Goal: Task Accomplishment & Management: Complete application form

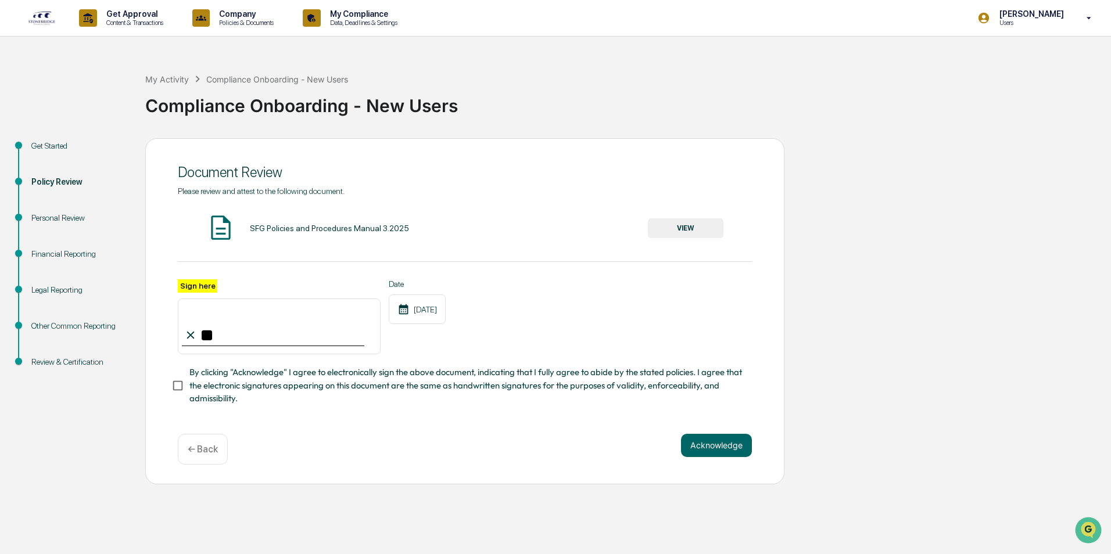
type input "*"
type input "**********"
click at [726, 449] on button "Acknowledge" at bounding box center [716, 445] width 71 height 23
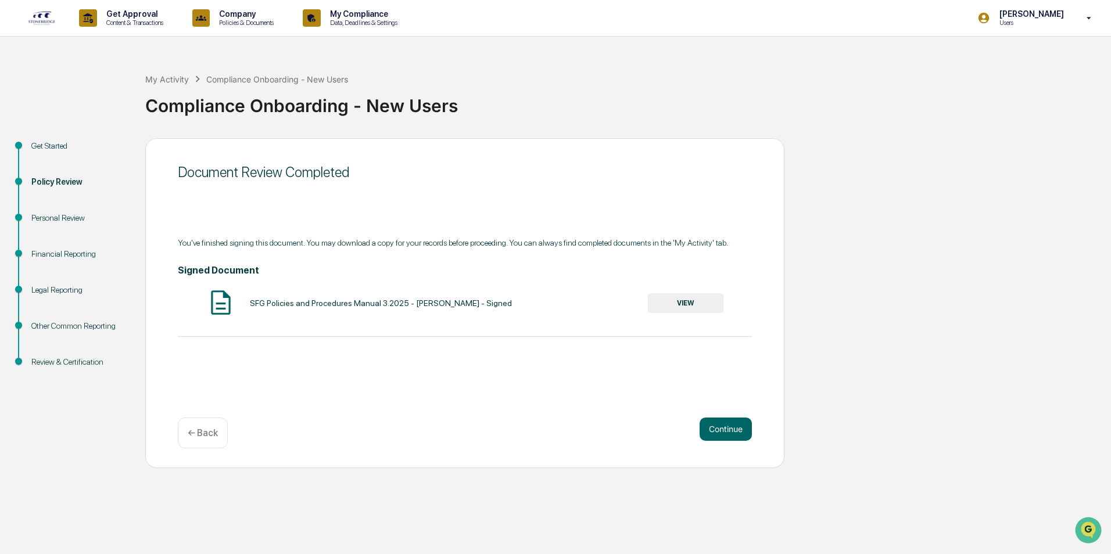
click at [690, 302] on button "VIEW" at bounding box center [686, 303] width 76 height 20
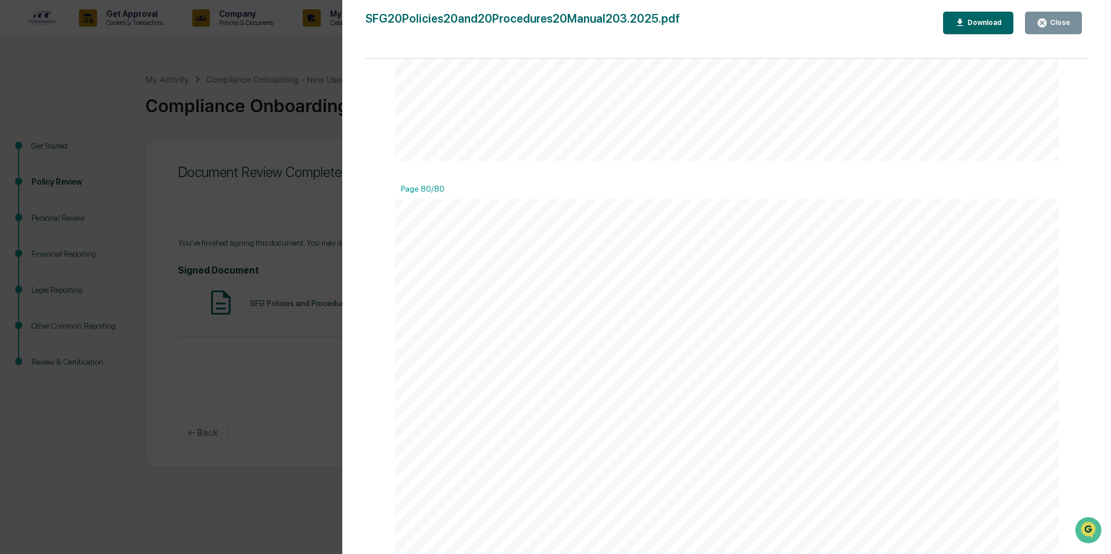
scroll to position [70988, 0]
click at [1057, 27] on div "Close" at bounding box center [1054, 22] width 34 height 11
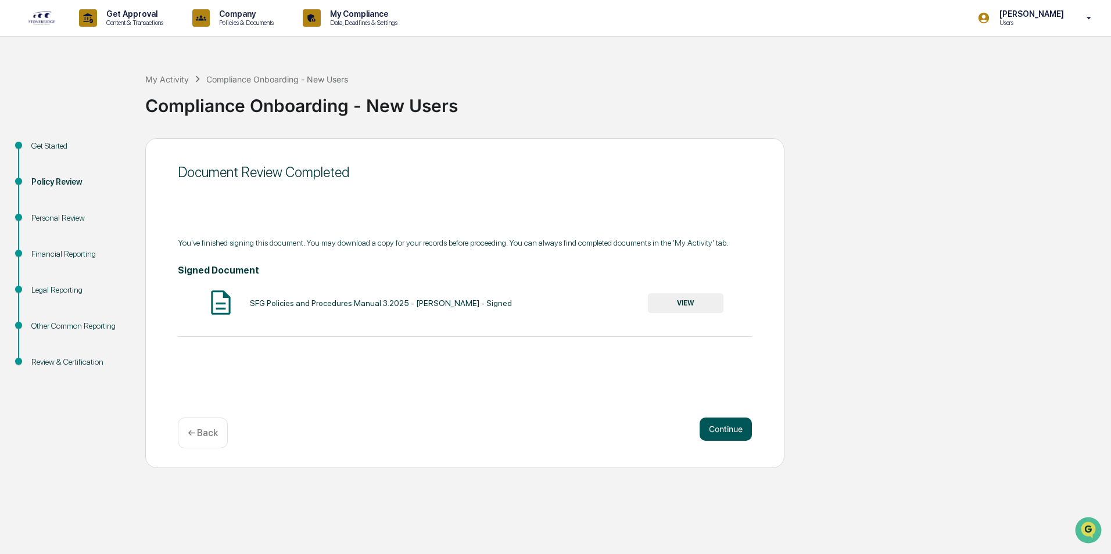
click at [726, 433] on button "Continue" at bounding box center [726, 429] width 52 height 23
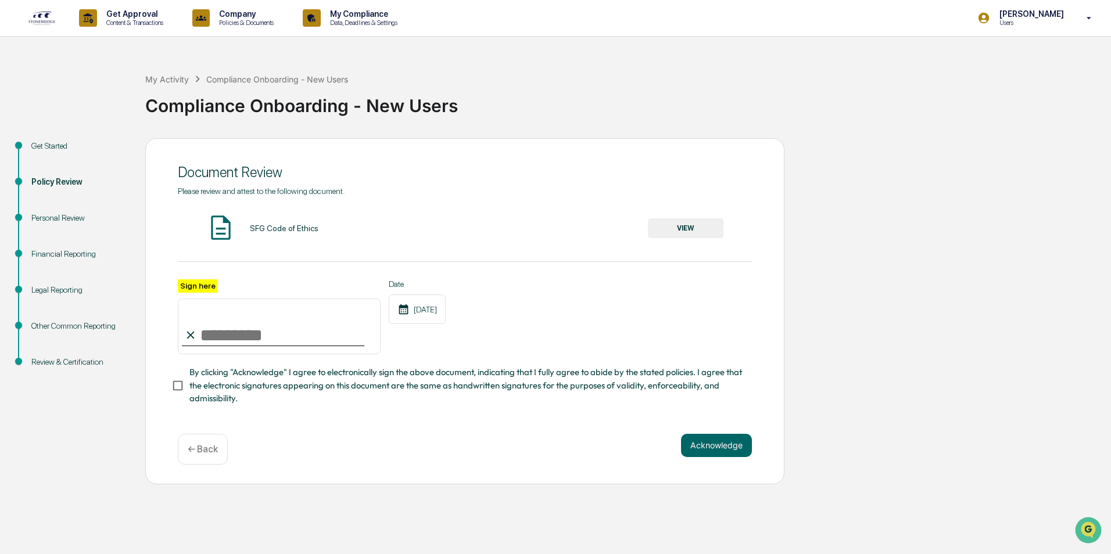
click at [686, 224] on button "VIEW" at bounding box center [686, 229] width 76 height 20
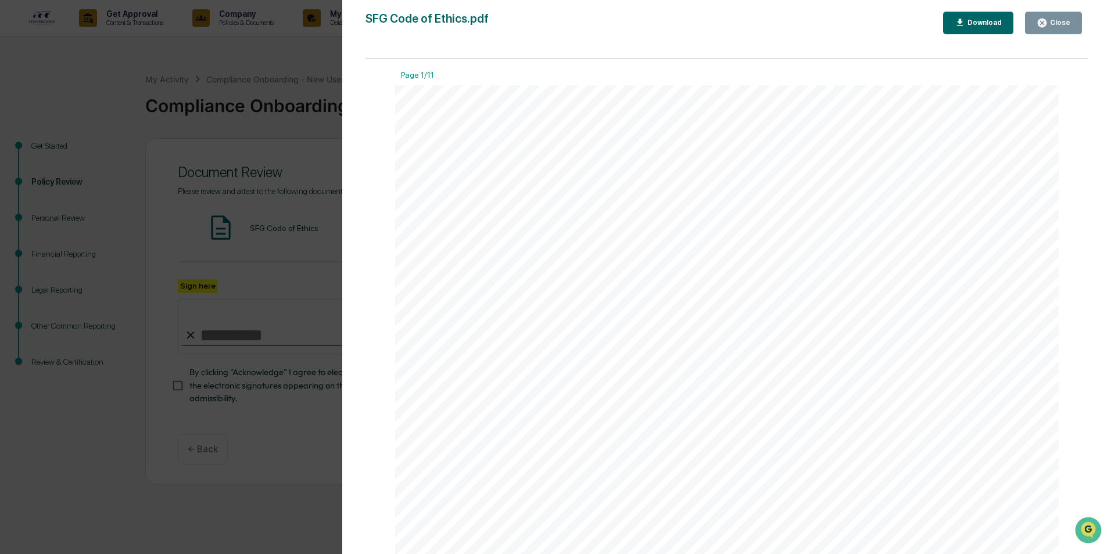
click at [302, 523] on div "Version History [DATE] 07:18 PM [PERSON_NAME] SFG Code of Ethics.pdf Close Down…" at bounding box center [555, 277] width 1111 height 554
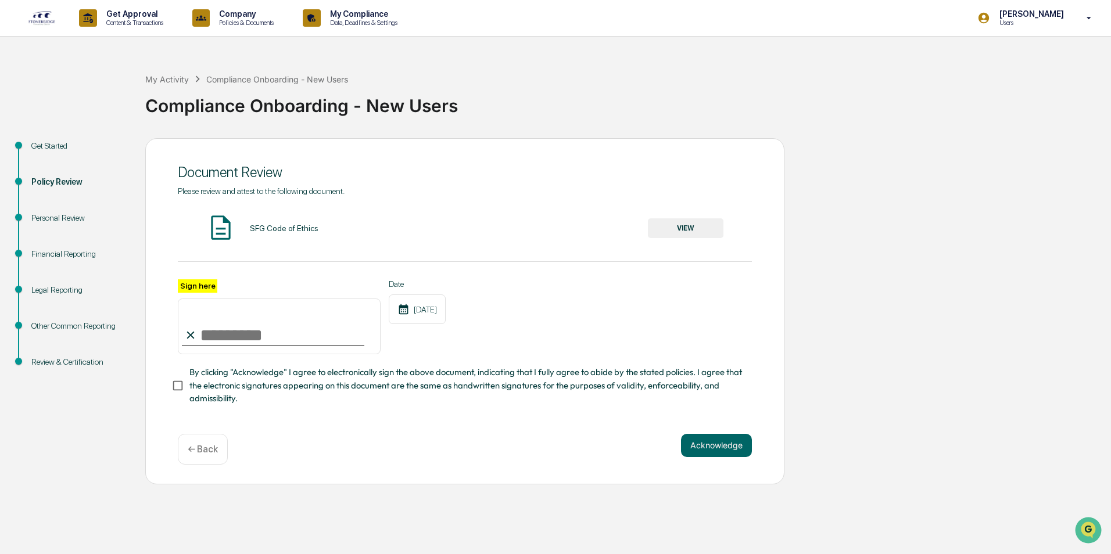
click at [267, 324] on input "Sign here" at bounding box center [279, 327] width 203 height 56
type input "**********"
click at [729, 456] on button "Acknowledge" at bounding box center [716, 445] width 71 height 23
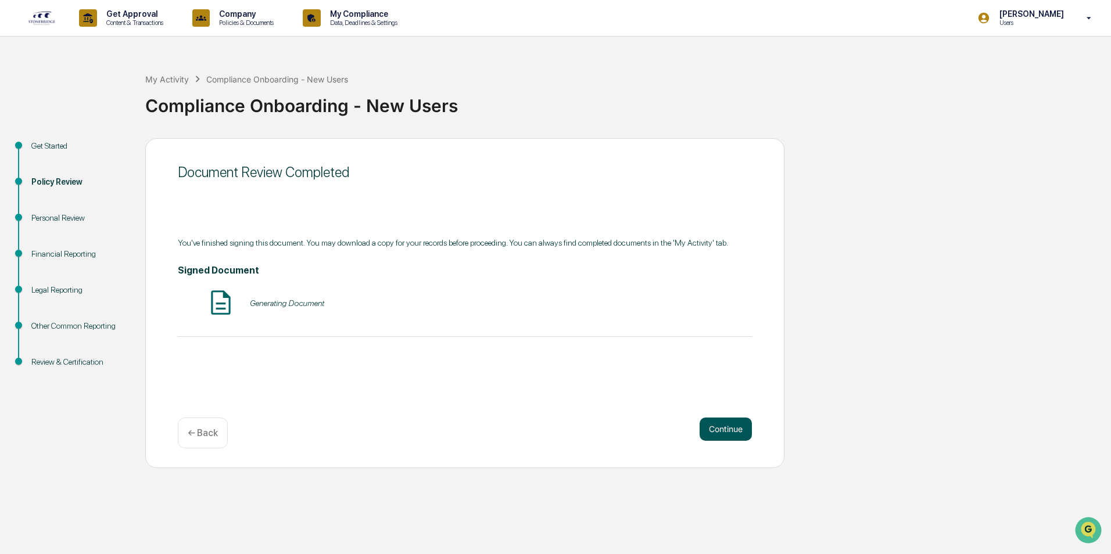
click at [728, 423] on button "Continue" at bounding box center [726, 429] width 52 height 23
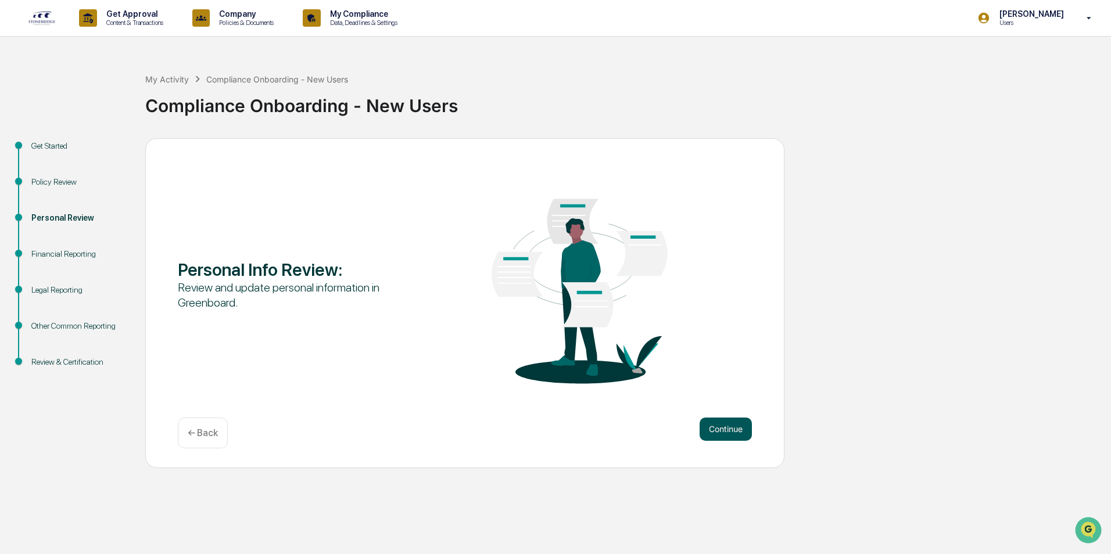
click at [719, 427] on button "Continue" at bounding box center [726, 429] width 52 height 23
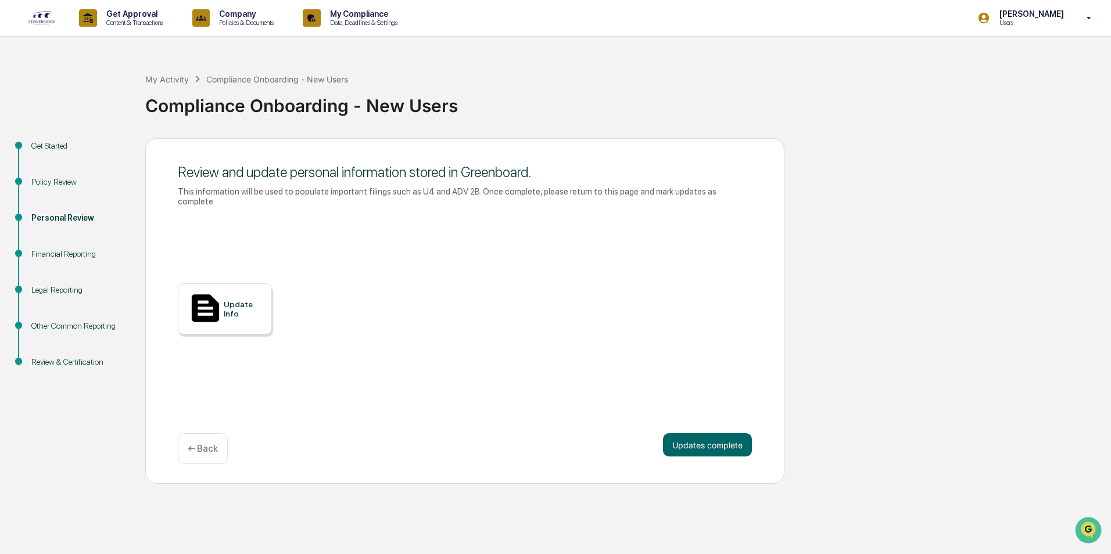
click at [238, 310] on div "Update Info" at bounding box center [225, 309] width 94 height 51
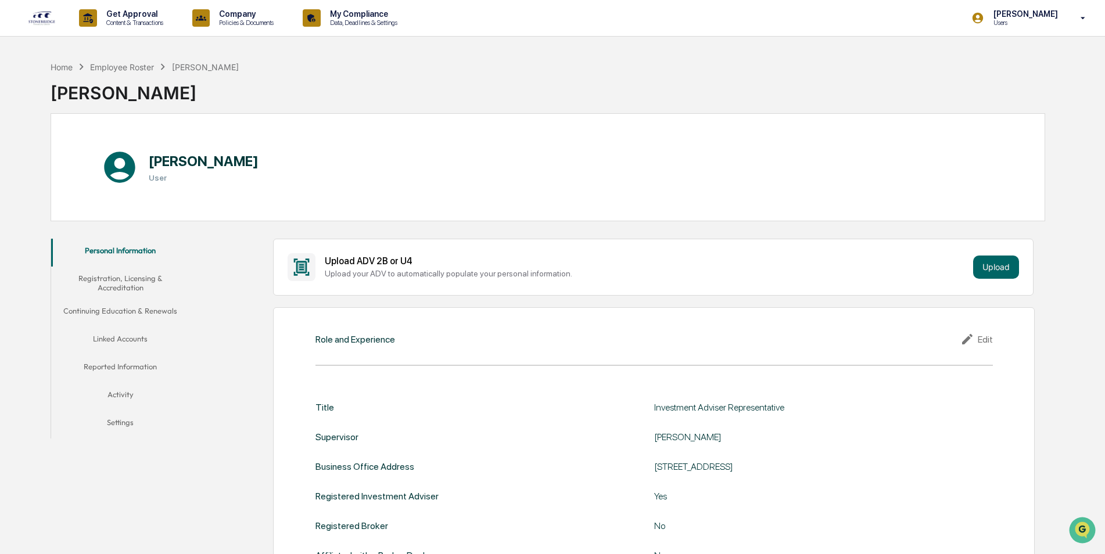
click at [40, 19] on img at bounding box center [42, 17] width 28 height 15
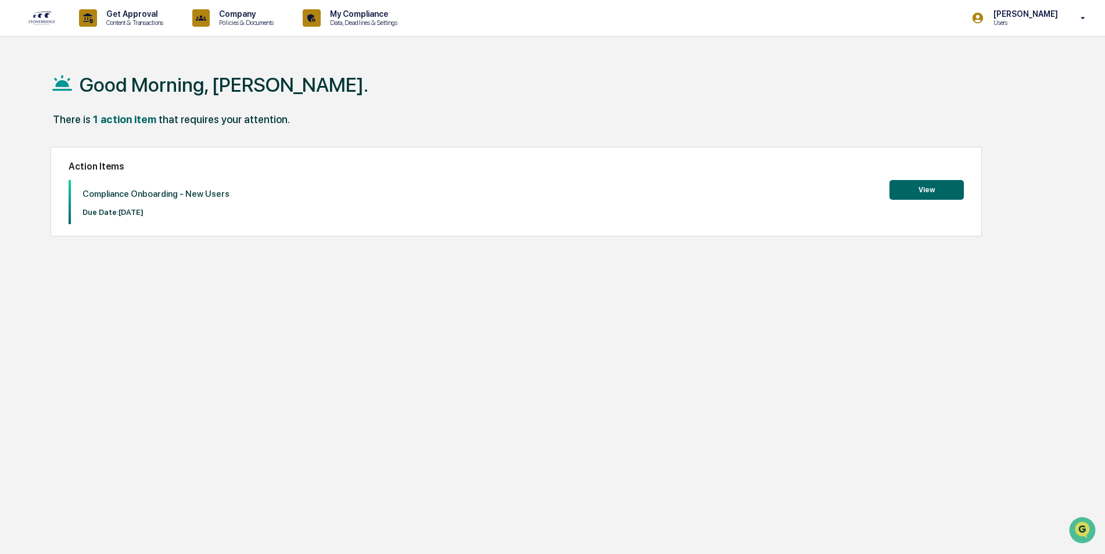
click at [958, 195] on button "View" at bounding box center [927, 190] width 74 height 20
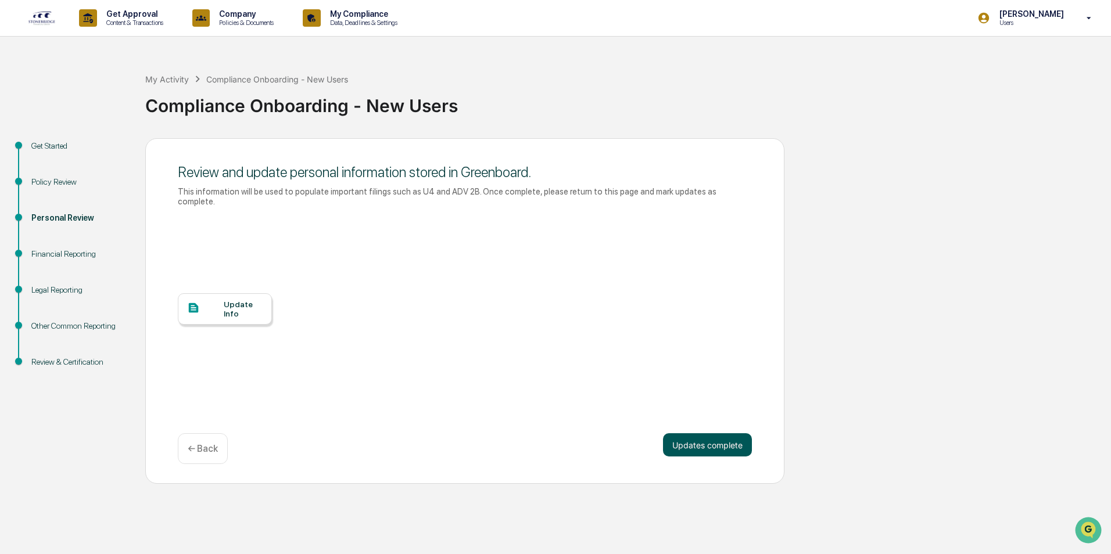
click at [722, 438] on button "Updates complete" at bounding box center [707, 445] width 89 height 23
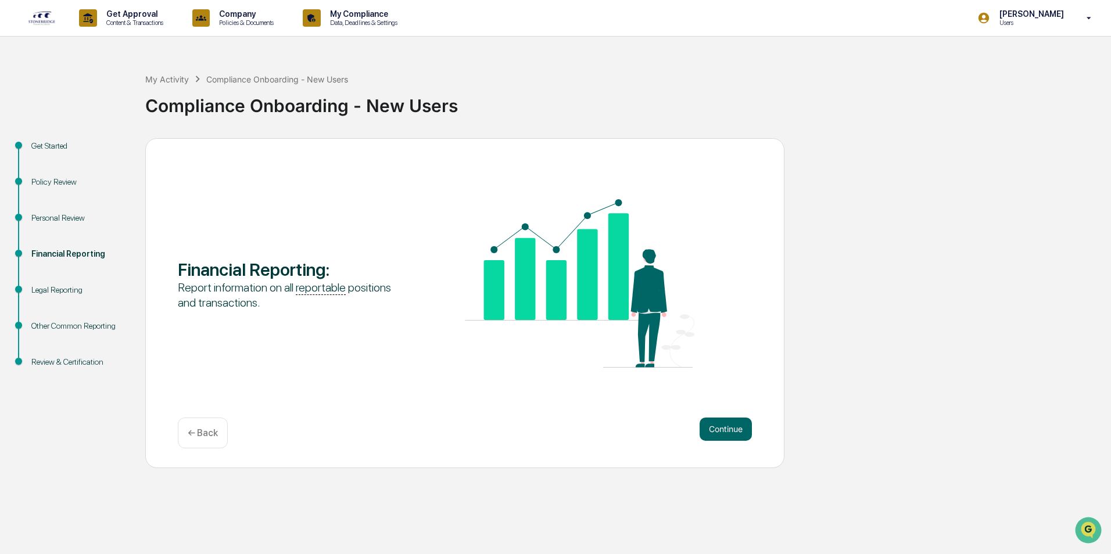
click at [757, 424] on div "Financial Reporting : Report information on all reportable positions and transa…" at bounding box center [464, 303] width 639 height 330
click at [714, 435] on button "Continue" at bounding box center [726, 429] width 52 height 23
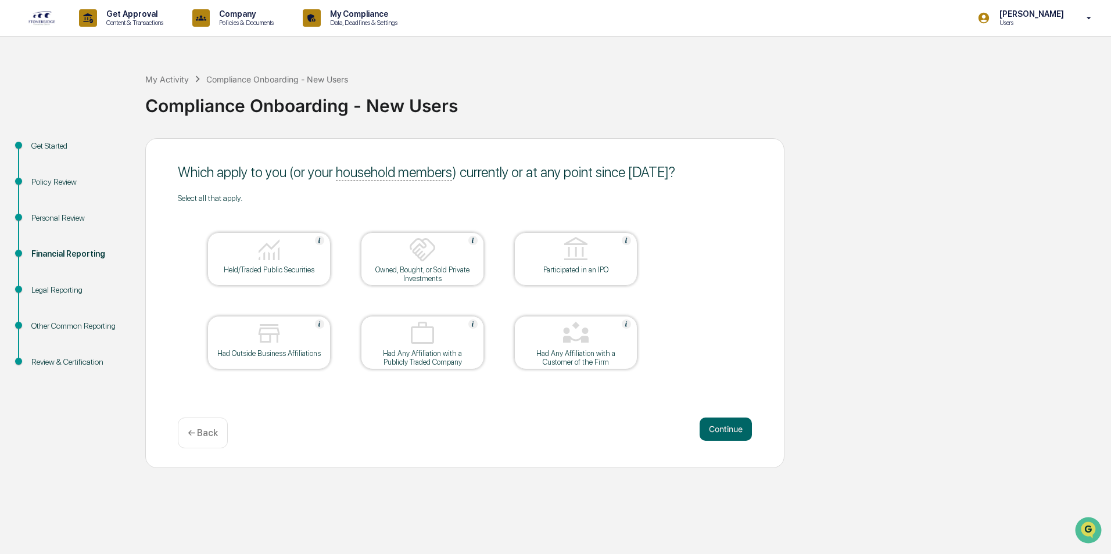
click at [290, 268] on div "Held/Traded Public Securities" at bounding box center [269, 270] width 105 height 9
click at [303, 258] on div at bounding box center [269, 251] width 116 height 30
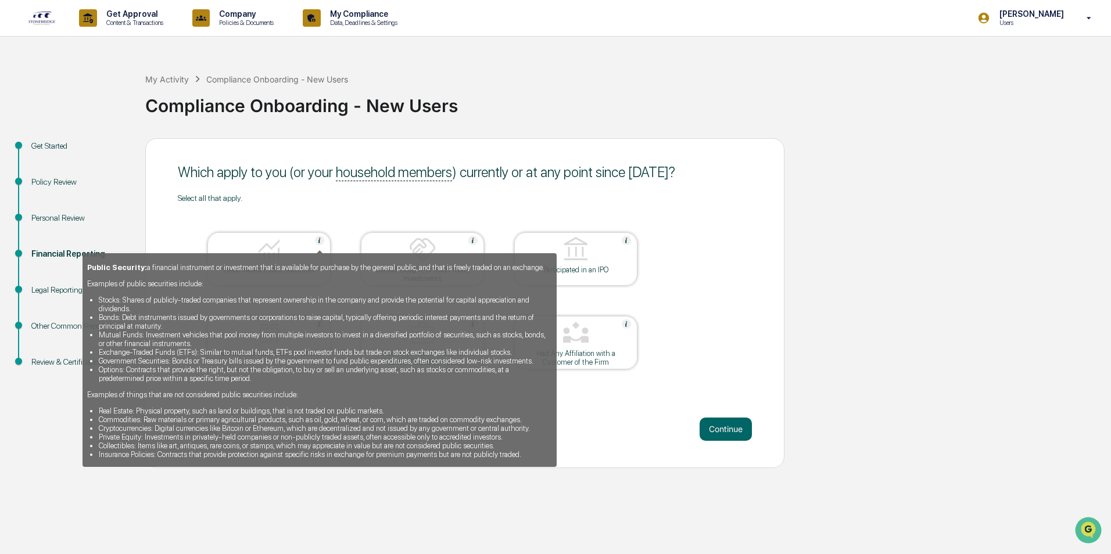
click at [279, 261] on div "Public Security: a financial instrument or investment that is available for pur…" at bounding box center [320, 360] width 474 height 214
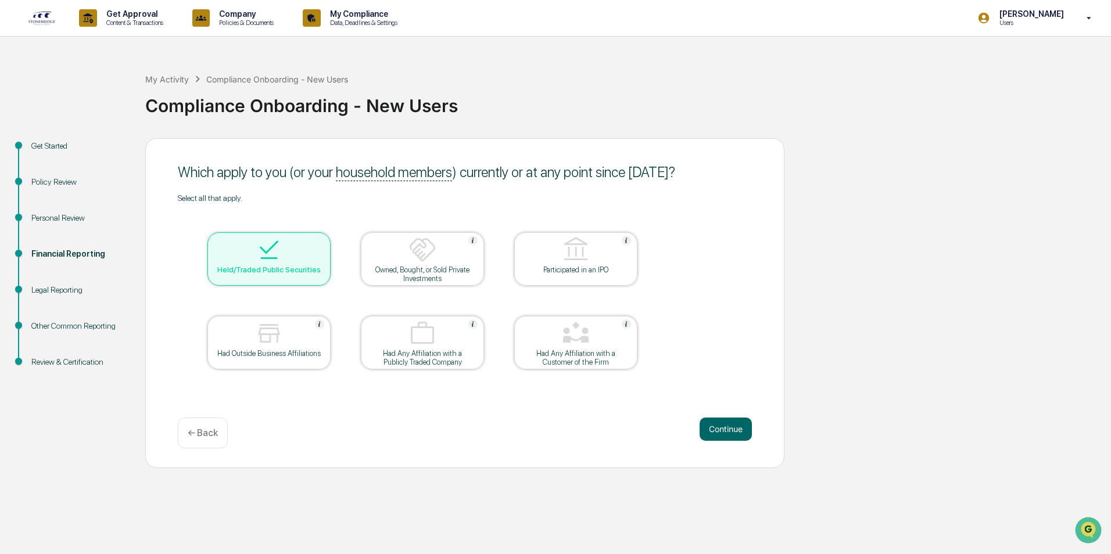
click at [266, 325] on img at bounding box center [269, 334] width 28 height 28
click at [277, 341] on img at bounding box center [269, 334] width 28 height 28
click at [271, 328] on img at bounding box center [269, 334] width 28 height 28
click at [726, 429] on button "Continue" at bounding box center [726, 429] width 52 height 23
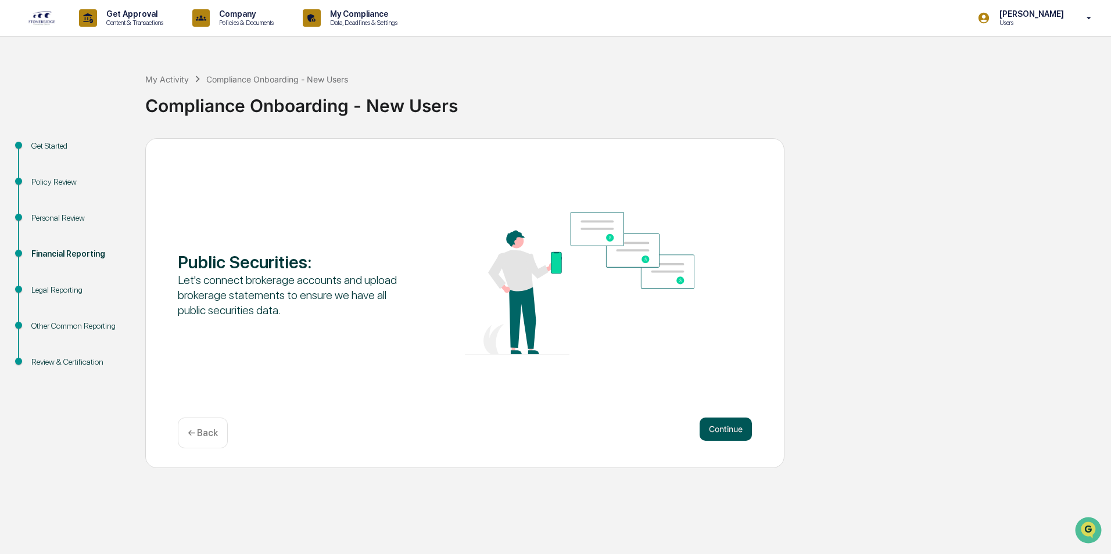
click at [717, 435] on button "Continue" at bounding box center [726, 429] width 52 height 23
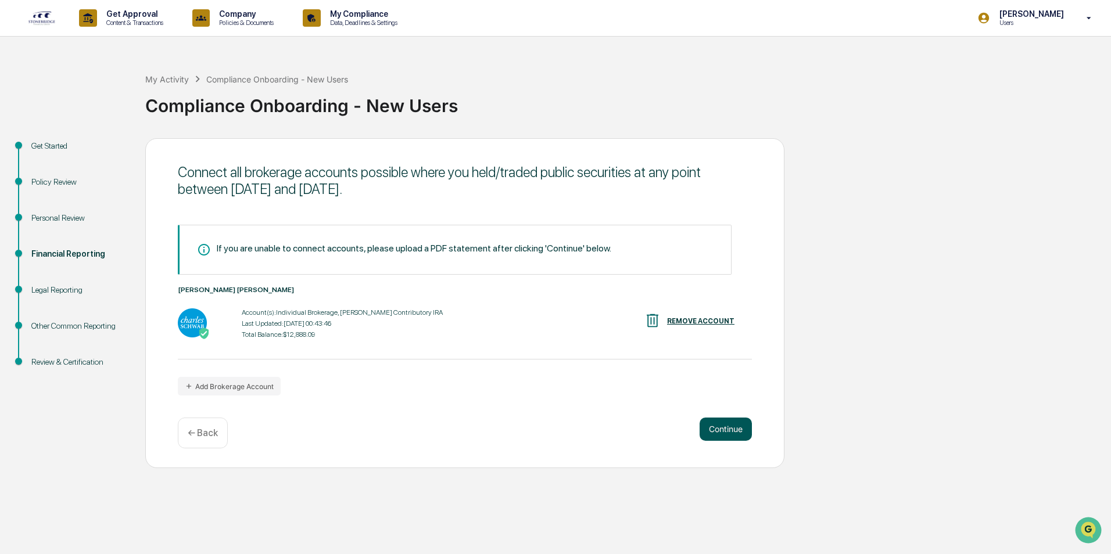
click at [739, 436] on button "Continue" at bounding box center [726, 429] width 52 height 23
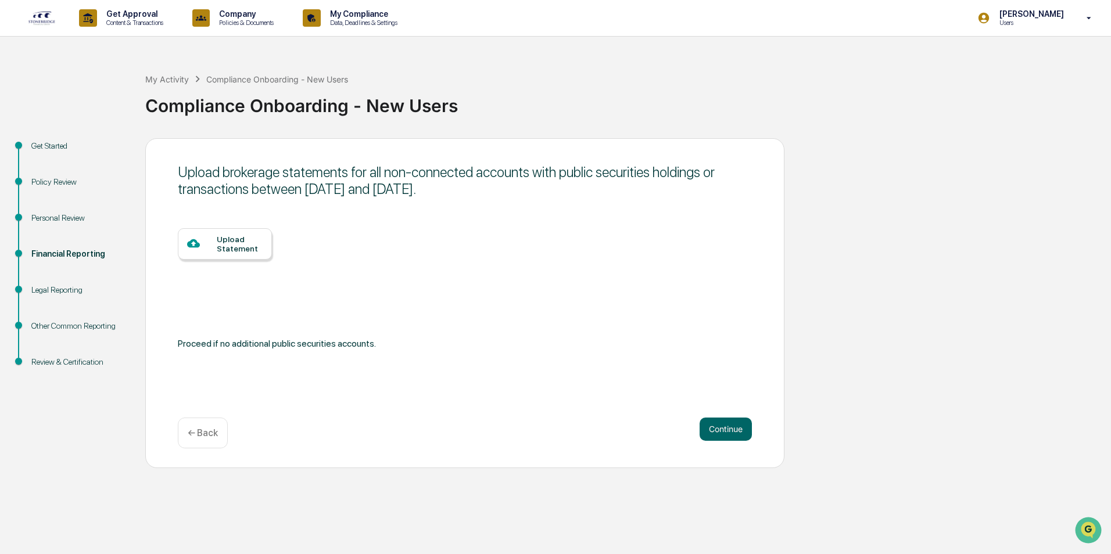
click at [206, 432] on p "← Back" at bounding box center [203, 433] width 30 height 11
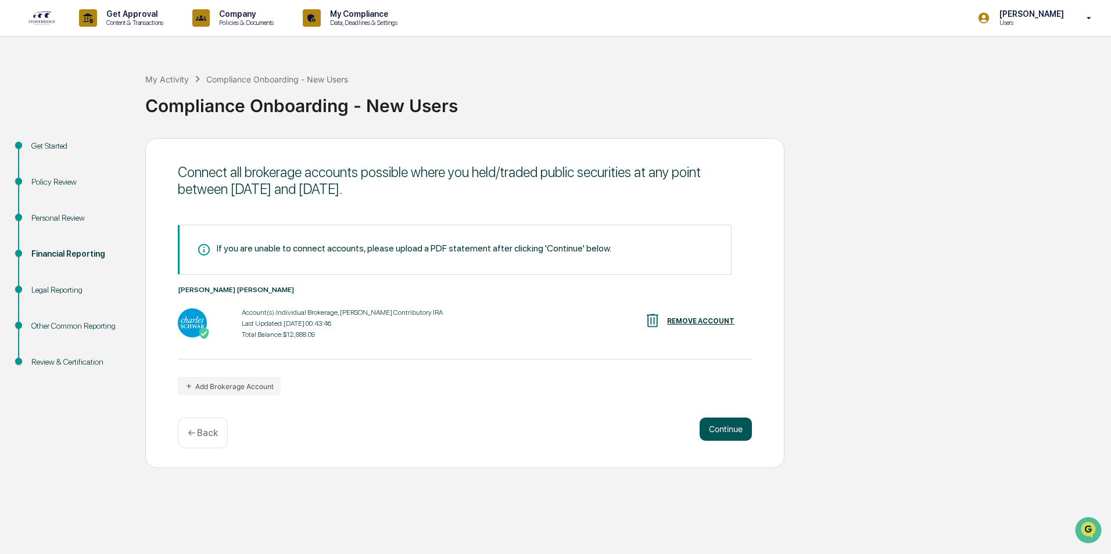
click at [728, 429] on button "Continue" at bounding box center [726, 429] width 52 height 23
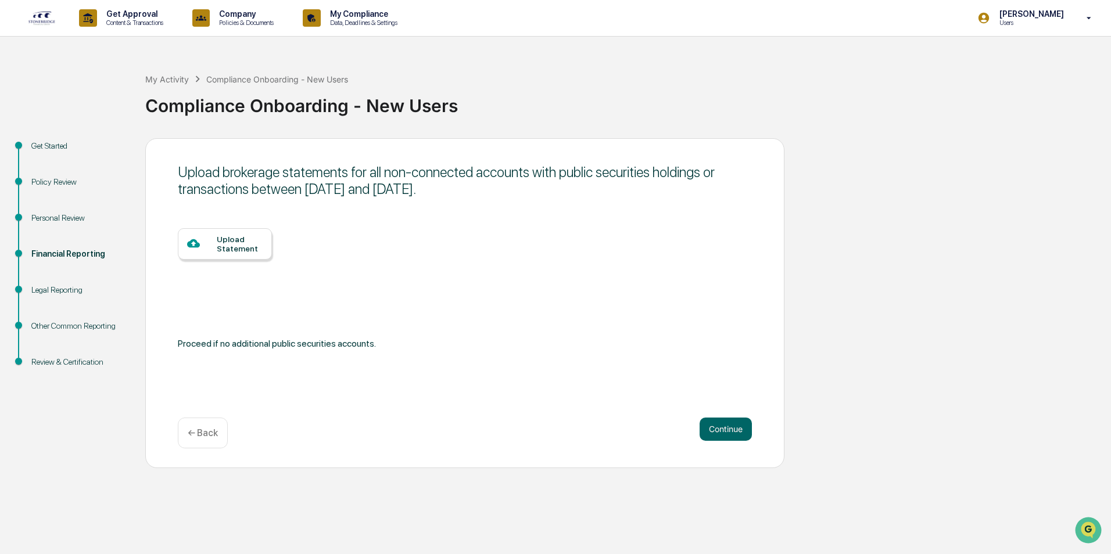
click at [191, 429] on p "← Back" at bounding box center [203, 433] width 30 height 11
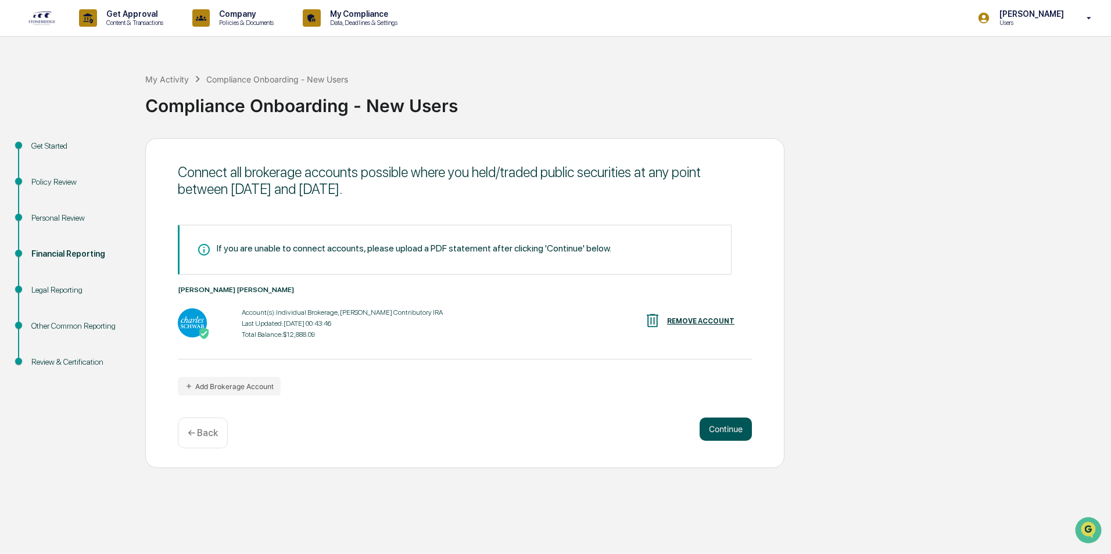
click at [721, 432] on button "Continue" at bounding box center [726, 429] width 52 height 23
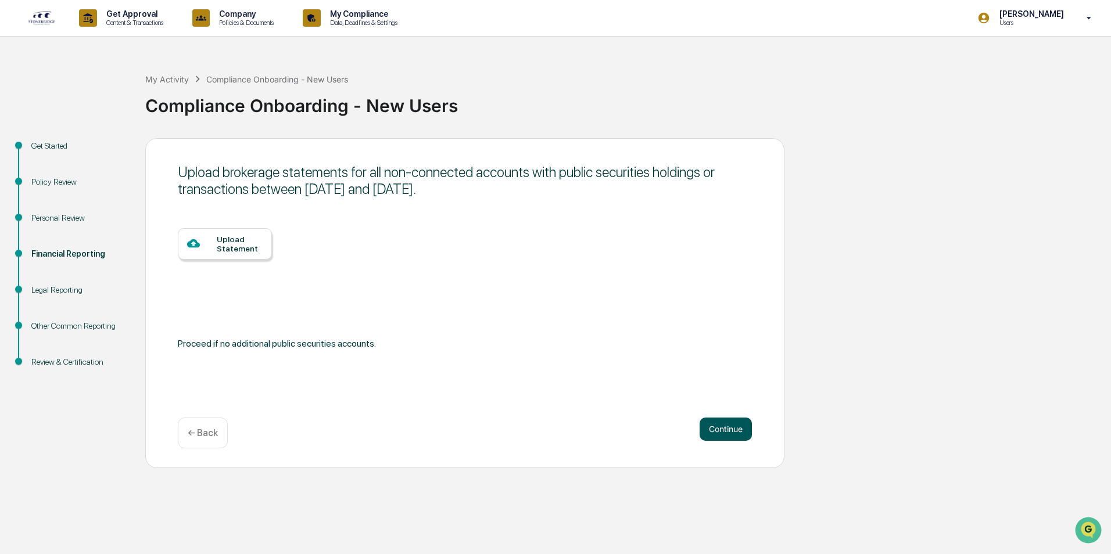
click at [721, 432] on button "Continue" at bounding box center [726, 429] width 52 height 23
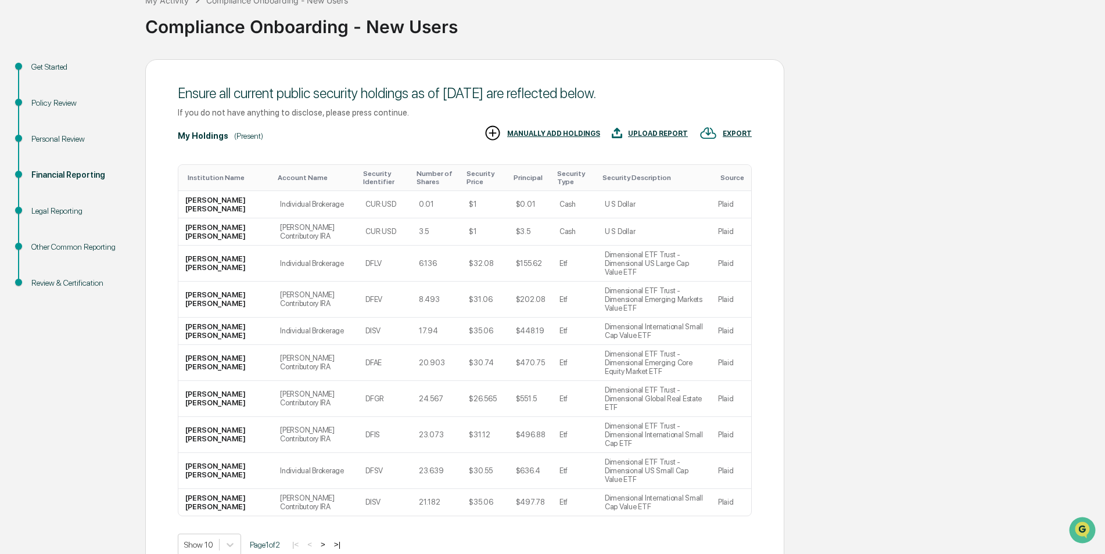
scroll to position [90, 0]
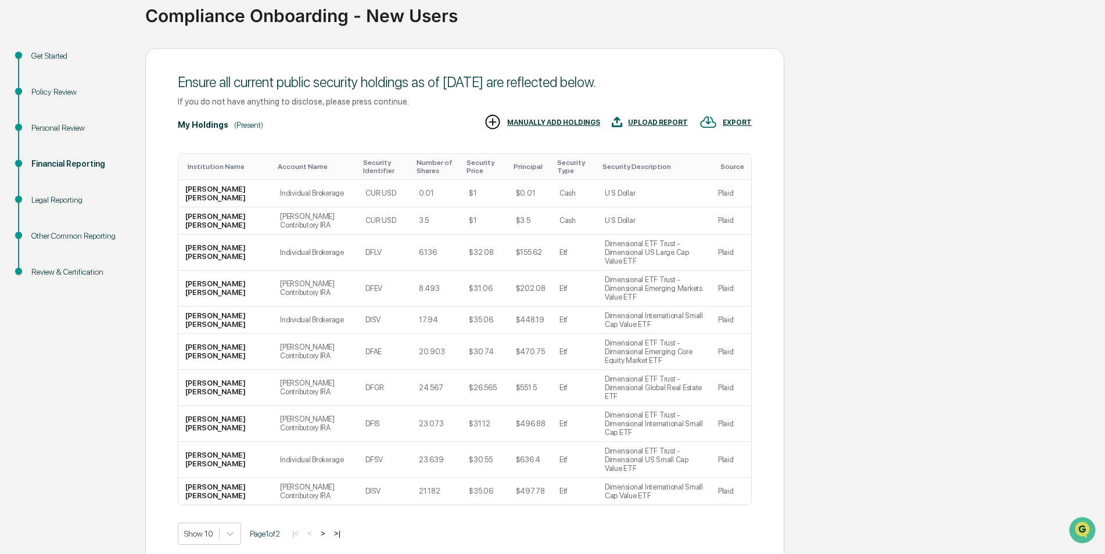
click at [278, 170] on div "Account Name" at bounding box center [316, 167] width 76 height 8
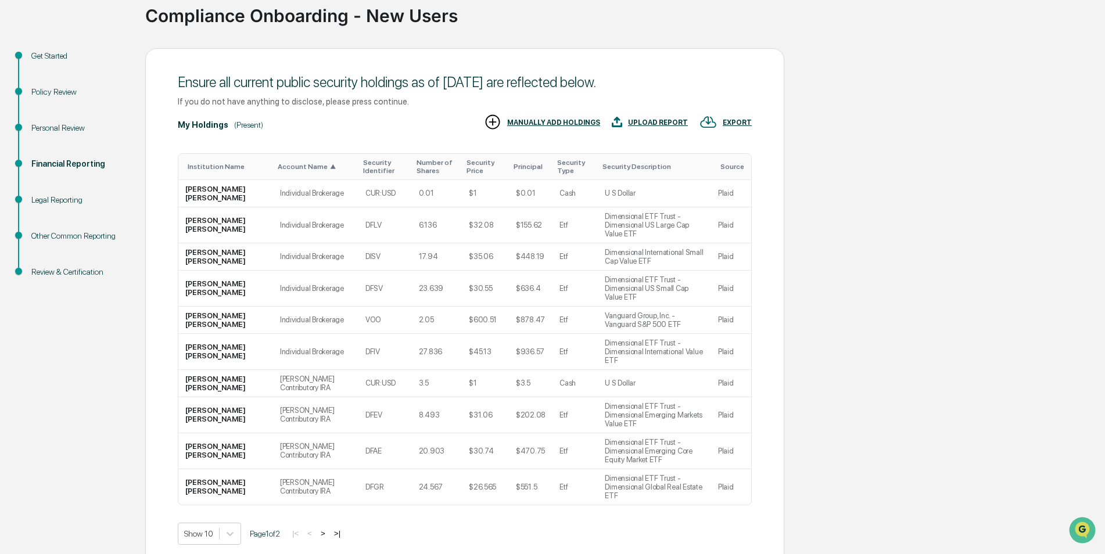
click at [326, 529] on button ">" at bounding box center [323, 534] width 12 height 10
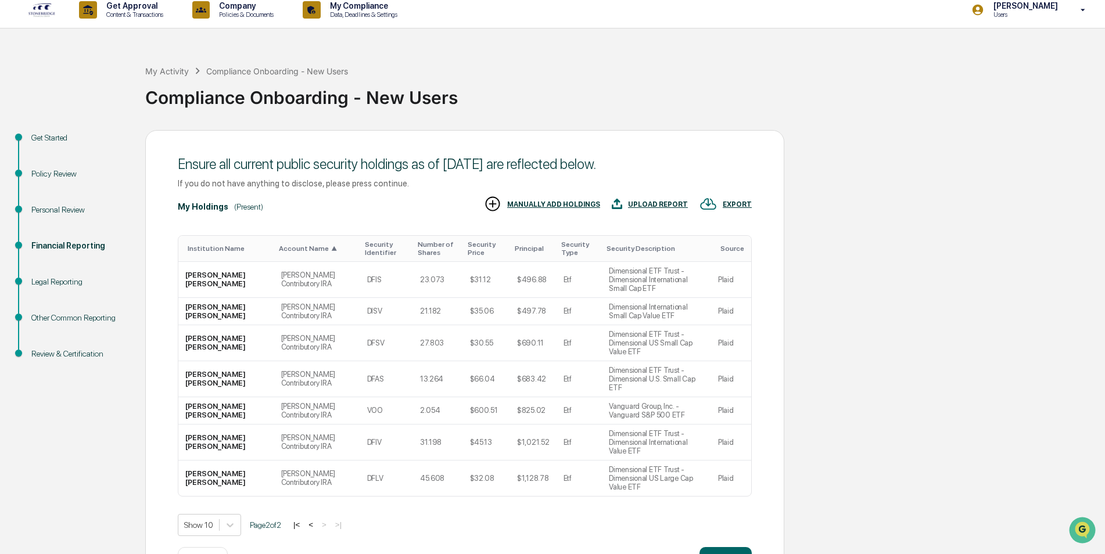
click at [315, 520] on button "<" at bounding box center [311, 525] width 12 height 10
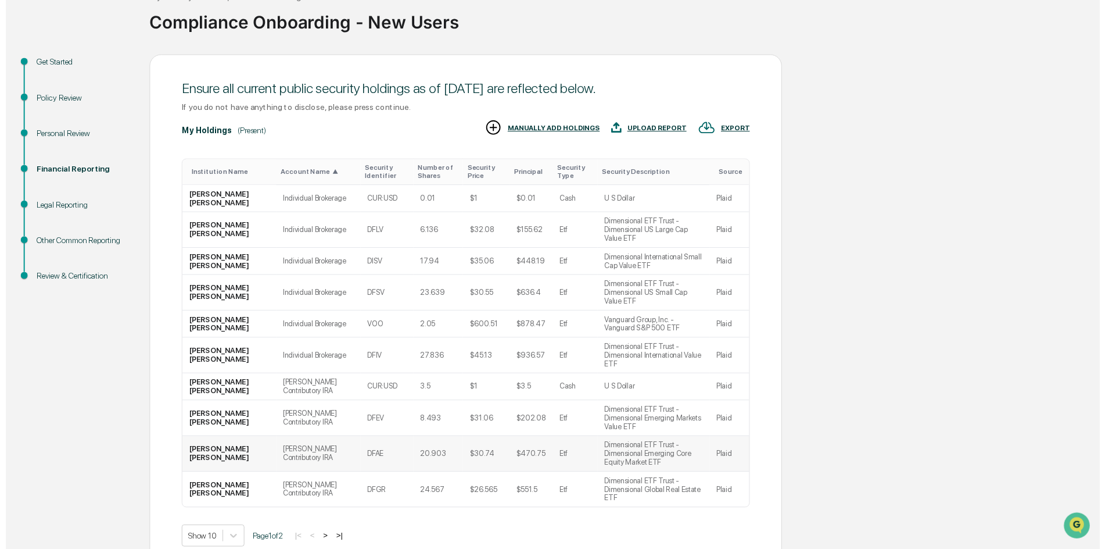
scroll to position [90, 0]
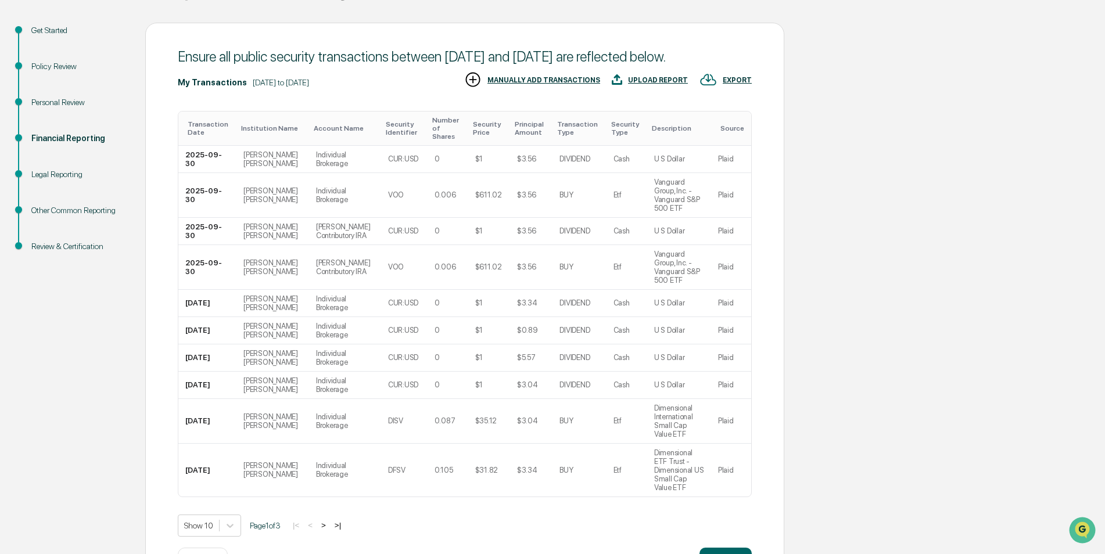
scroll to position [116, 0]
click at [327, 520] on button ">" at bounding box center [324, 525] width 12 height 10
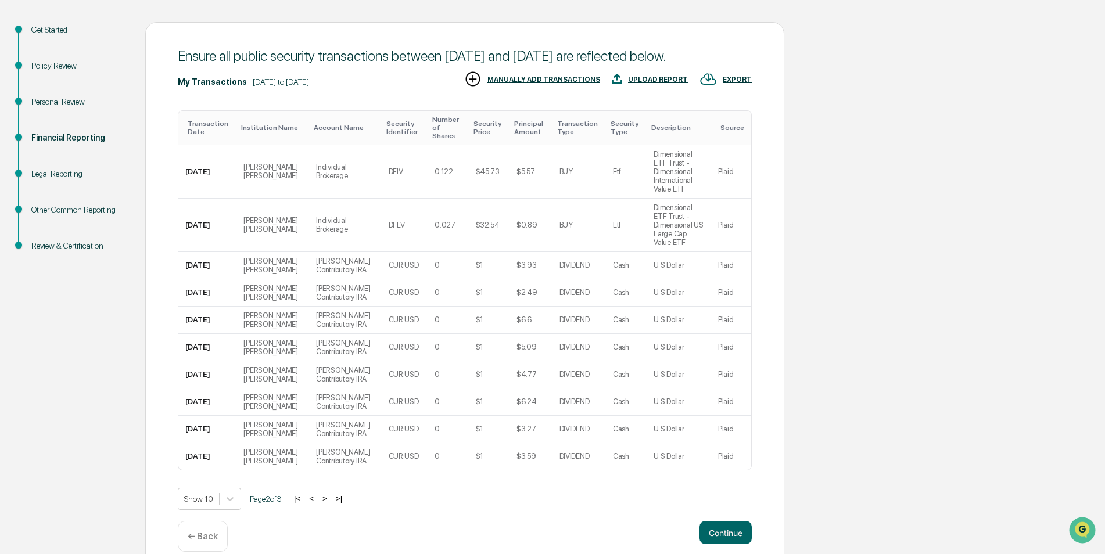
click at [331, 504] on button ">" at bounding box center [325, 499] width 12 height 10
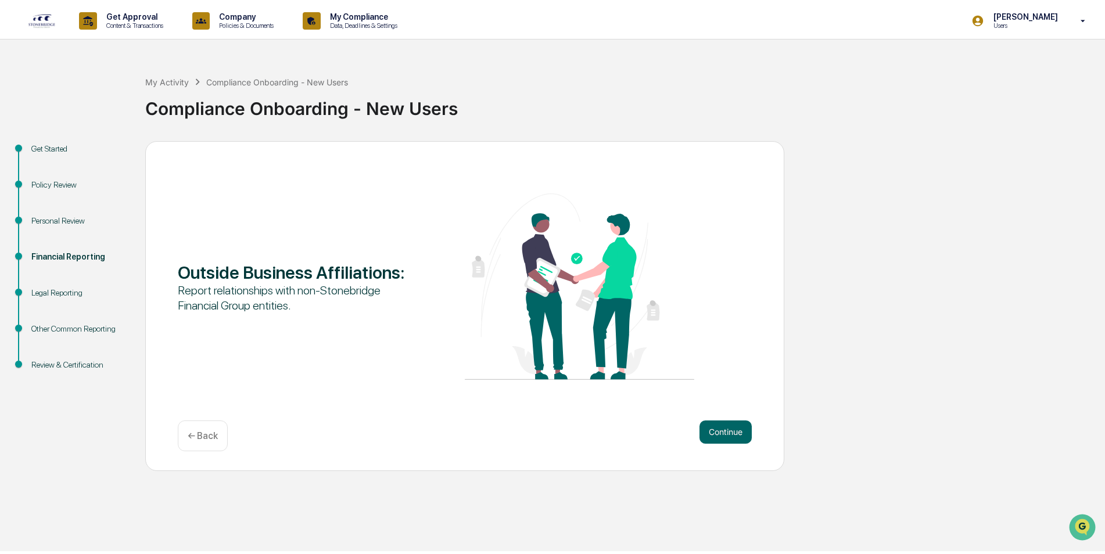
scroll to position [0, 0]
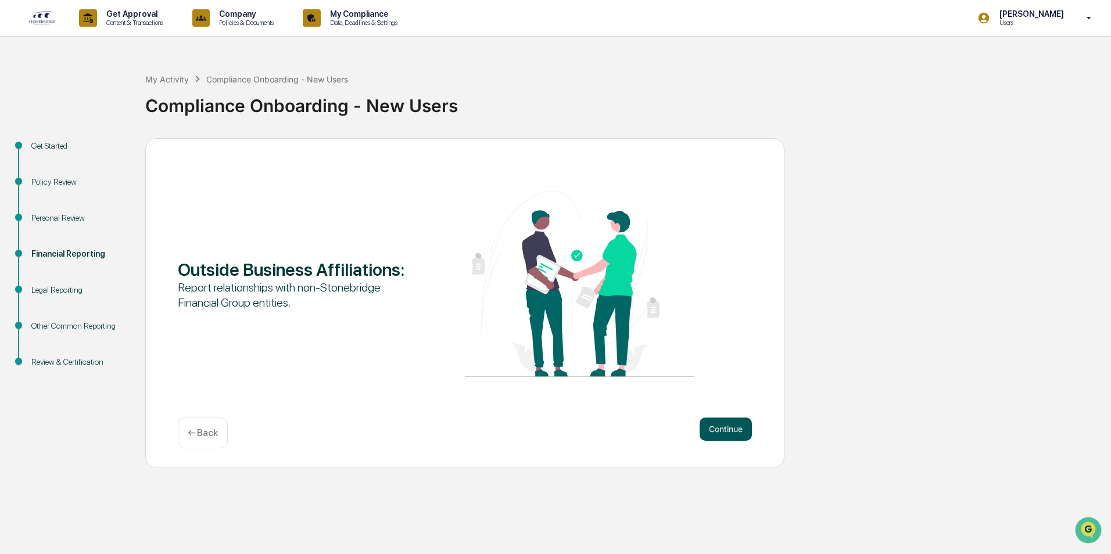
click at [724, 432] on button "Continue" at bounding box center [726, 429] width 52 height 23
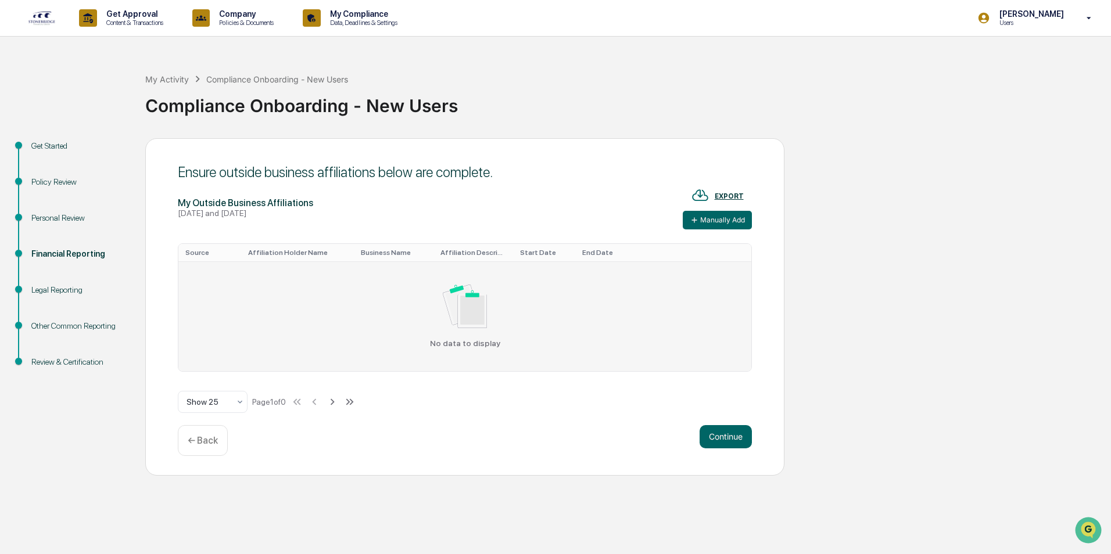
click at [459, 325] on img at bounding box center [465, 307] width 45 height 44
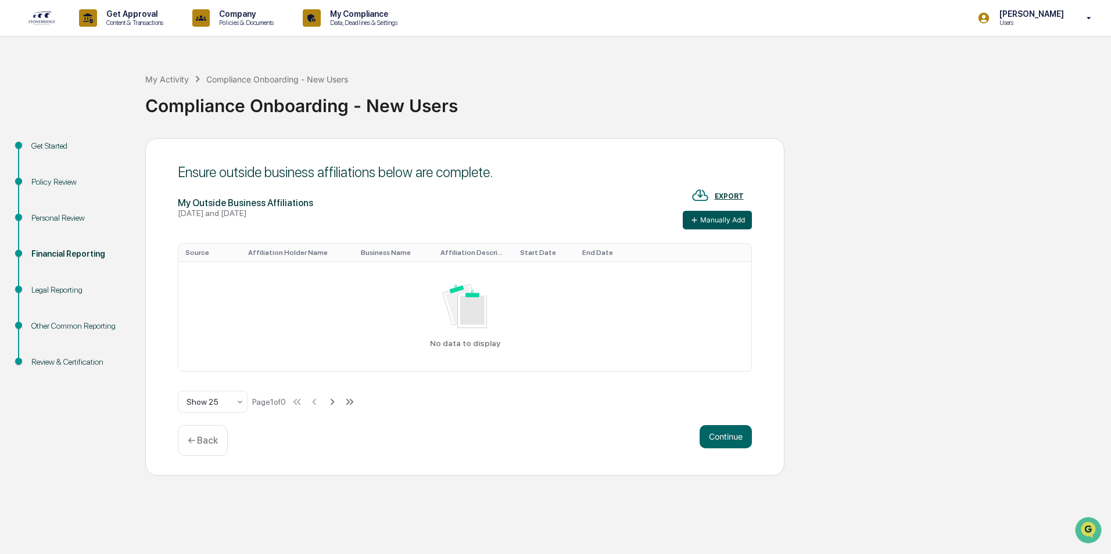
click at [711, 223] on button "Manually Add" at bounding box center [717, 220] width 69 height 19
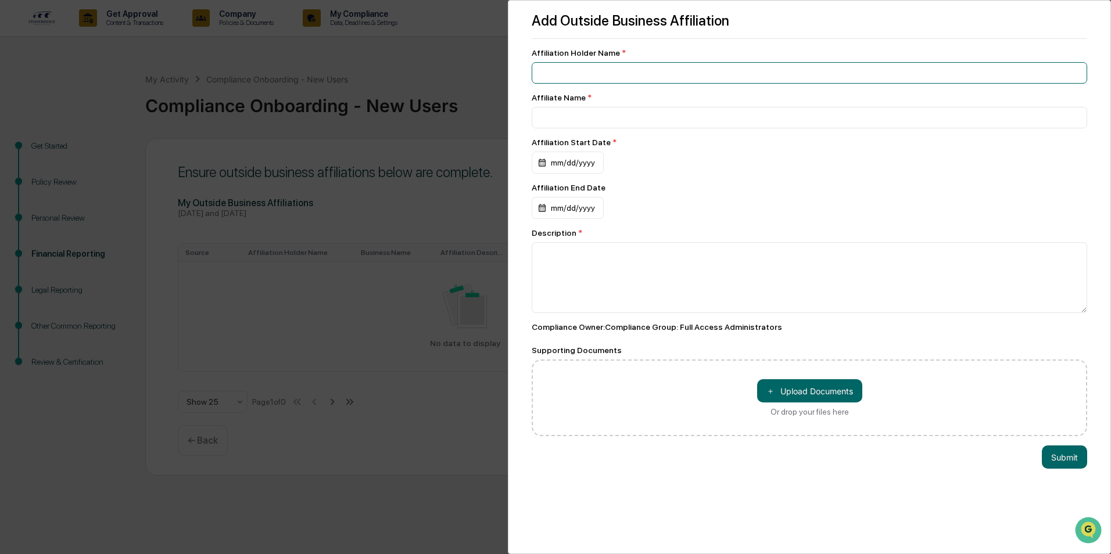
click at [602, 73] on input at bounding box center [810, 73] width 556 height 22
type input "*"
type input "**********"
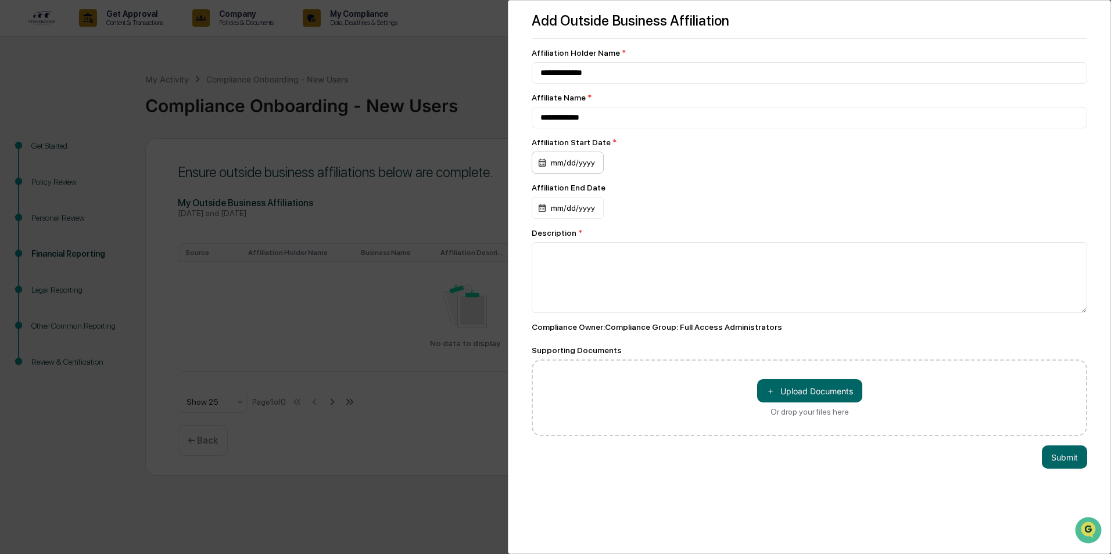
click at [577, 168] on div "mm/dd/yyyy" at bounding box center [568, 163] width 72 height 22
click at [678, 194] on icon "Previous month" at bounding box center [677, 193] width 13 height 13
click at [600, 285] on button "16" at bounding box center [601, 285] width 21 height 21
click at [579, 253] on textarea at bounding box center [810, 277] width 556 height 71
click at [592, 259] on textarea at bounding box center [810, 277] width 556 height 71
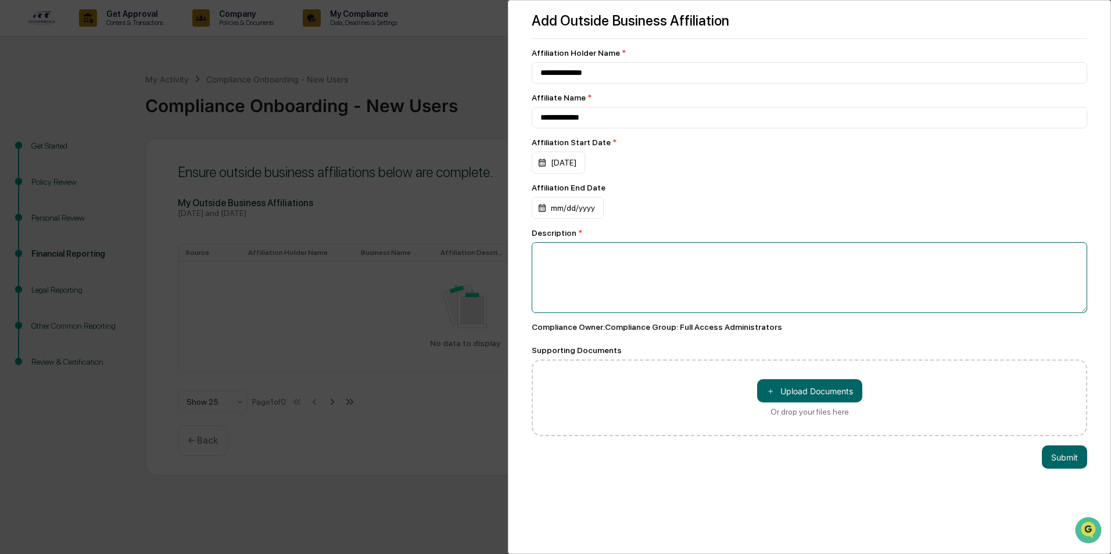
paste textarea "**********"
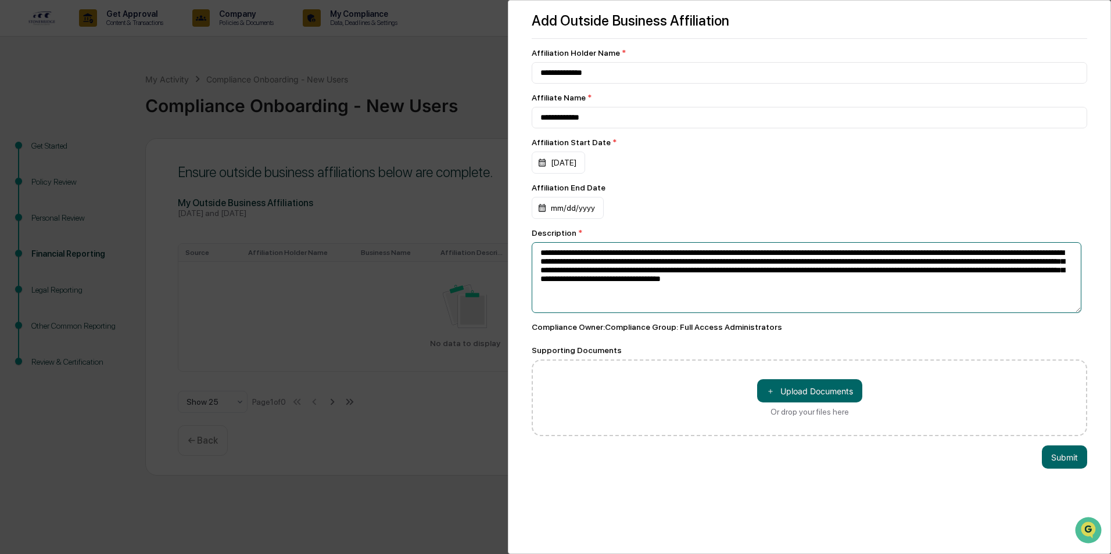
click at [915, 289] on textarea "**********" at bounding box center [807, 277] width 550 height 71
type textarea "**********"
drag, startPoint x: 1065, startPoint y: 457, endPoint x: 1049, endPoint y: 461, distance: 16.2
click at [1063, 458] on button "Submit" at bounding box center [1064, 457] width 45 height 23
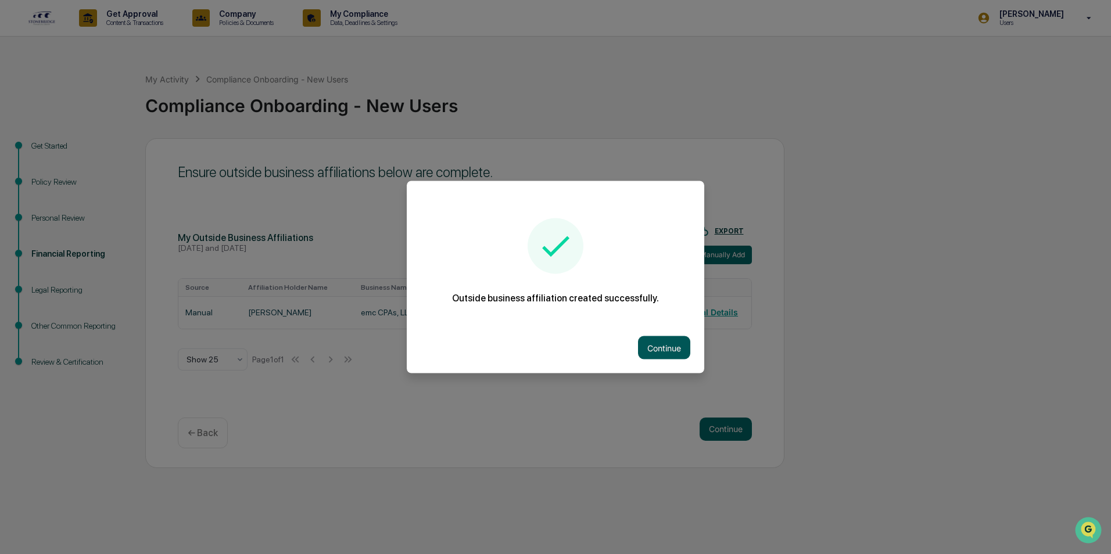
click at [657, 342] on button "Continue" at bounding box center [664, 347] width 52 height 23
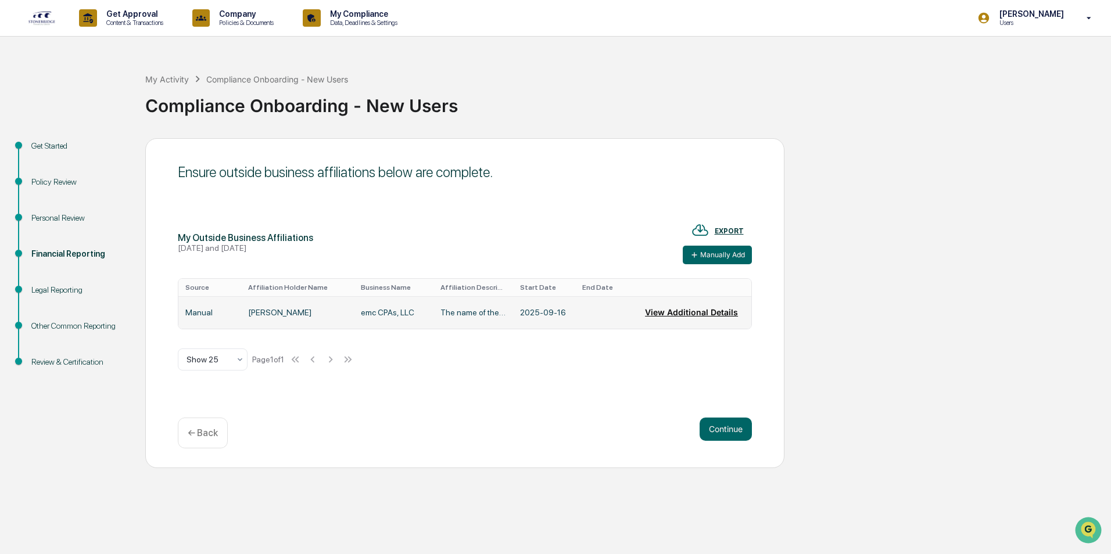
click at [693, 313] on button "View Additional Details" at bounding box center [691, 312] width 93 height 23
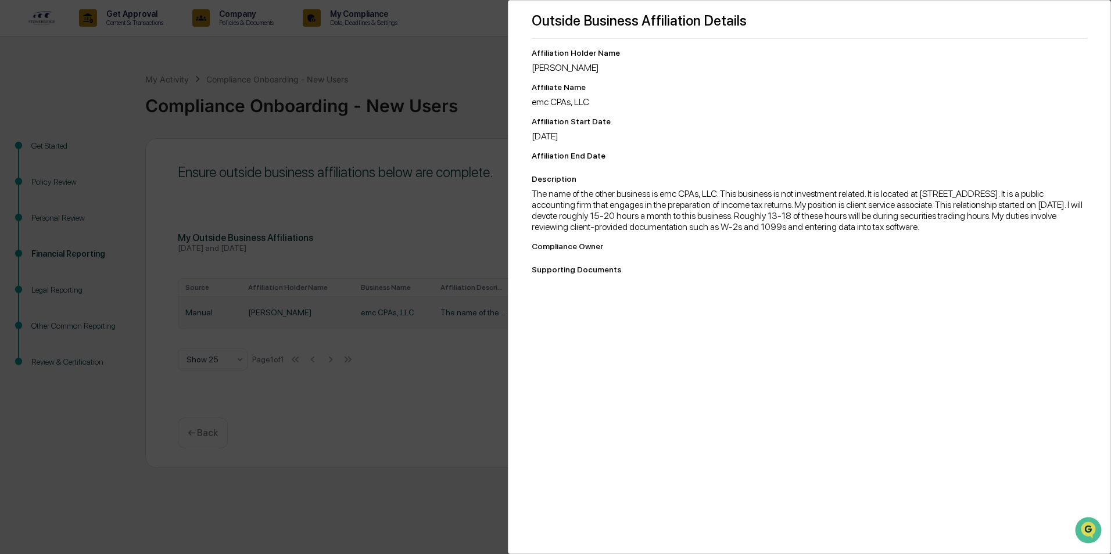
click at [470, 489] on div "Outside Business Affiliation Details Affiliation Holder Name Noah Leftridge Aff…" at bounding box center [555, 277] width 1111 height 554
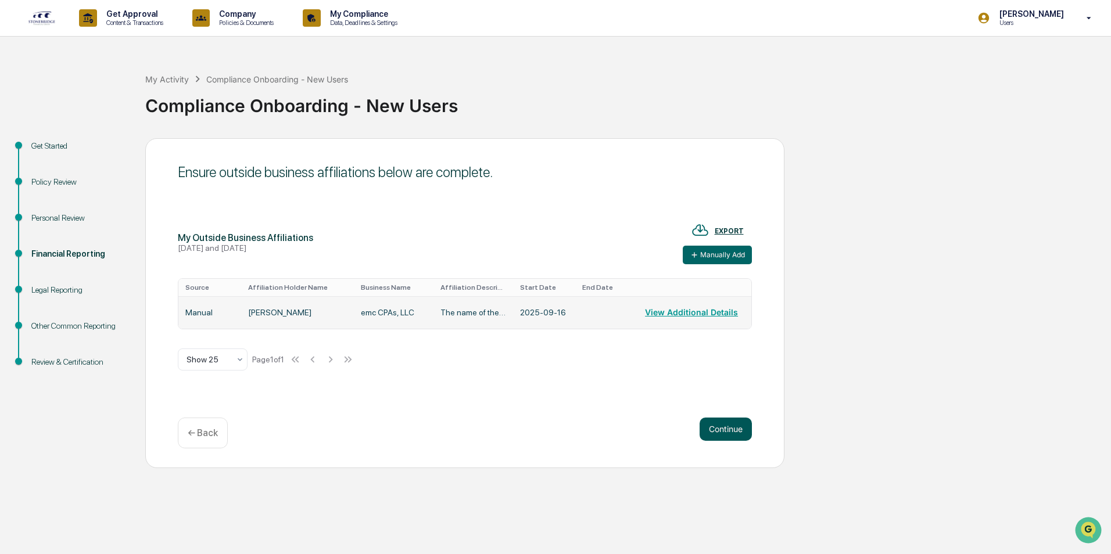
click at [742, 435] on button "Continue" at bounding box center [726, 429] width 52 height 23
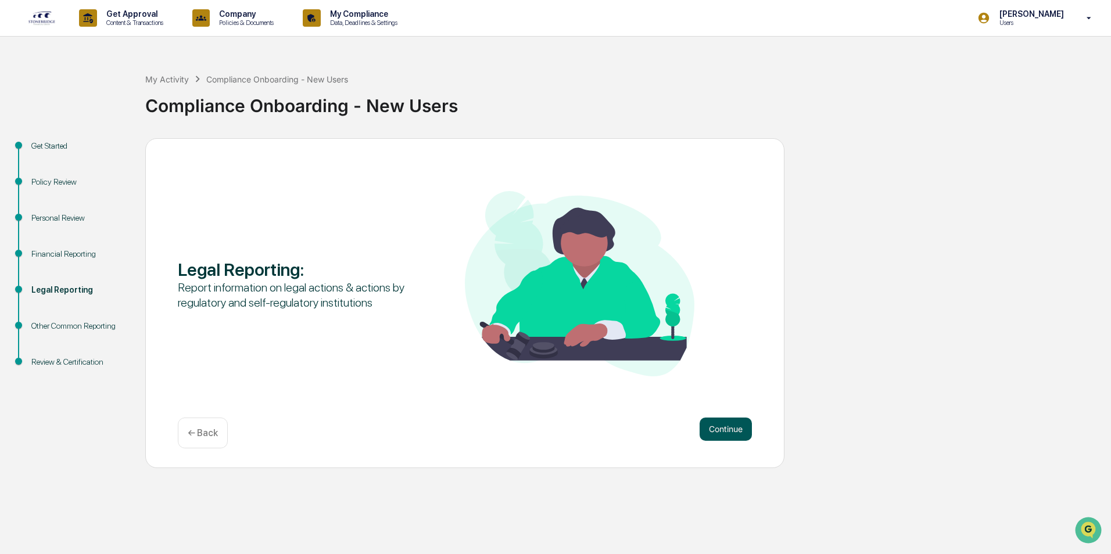
click at [724, 431] on button "Continue" at bounding box center [726, 429] width 52 height 23
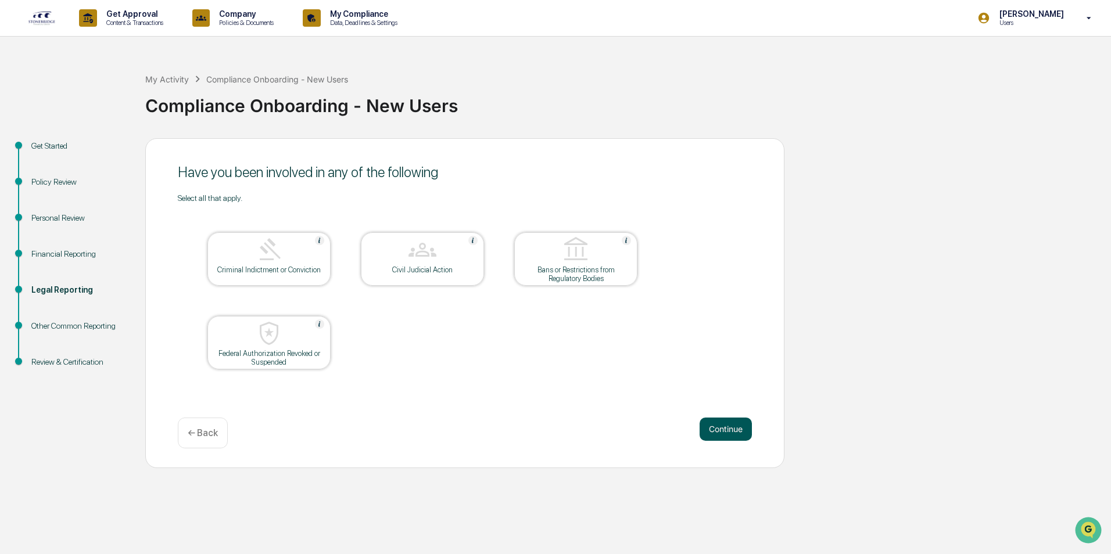
click at [734, 423] on button "Continue" at bounding box center [726, 429] width 52 height 23
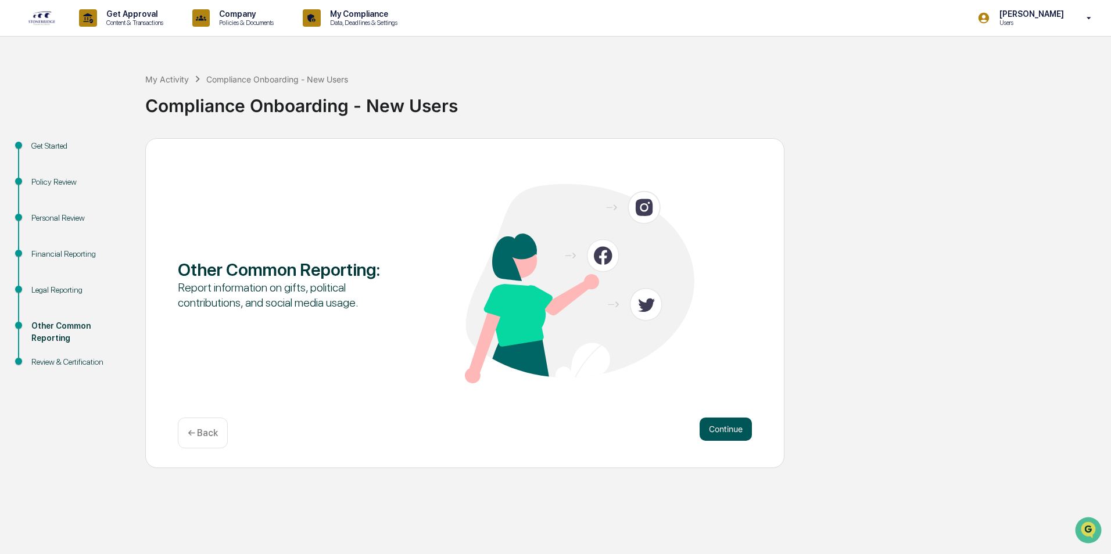
click at [722, 425] on button "Continue" at bounding box center [726, 429] width 52 height 23
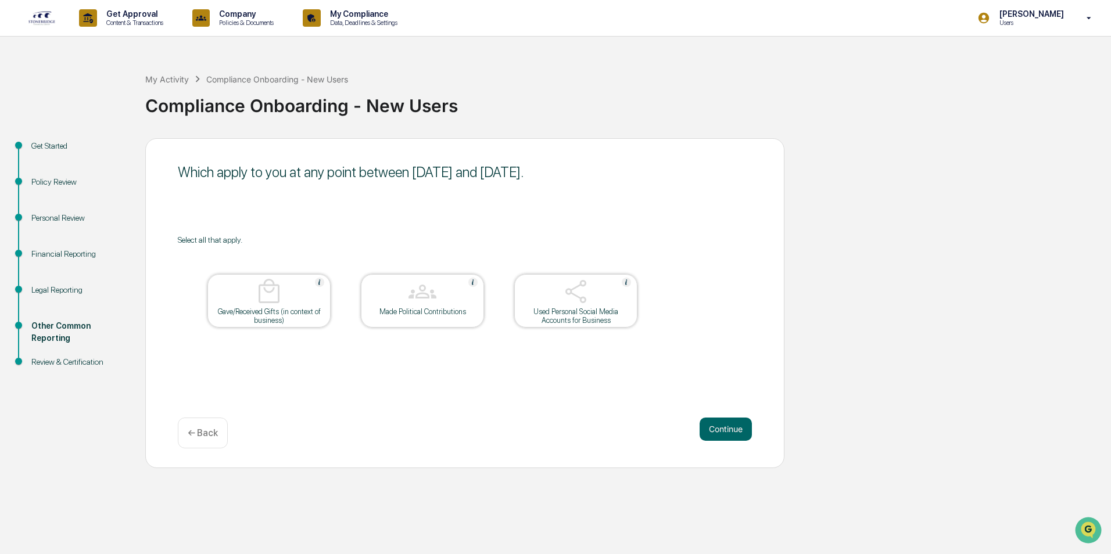
click at [578, 291] on img at bounding box center [576, 292] width 28 height 28
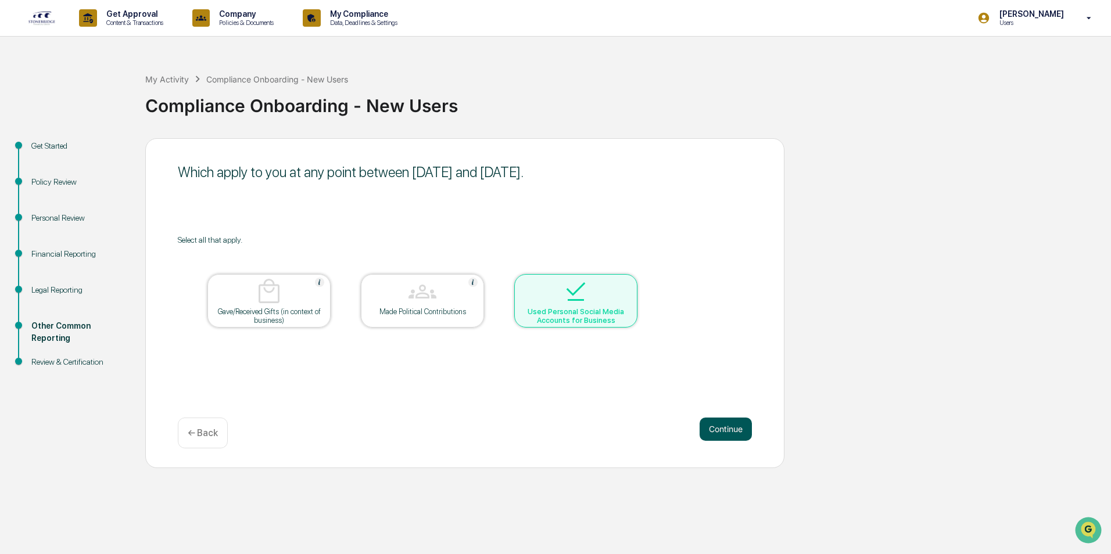
click at [725, 429] on button "Continue" at bounding box center [726, 429] width 52 height 23
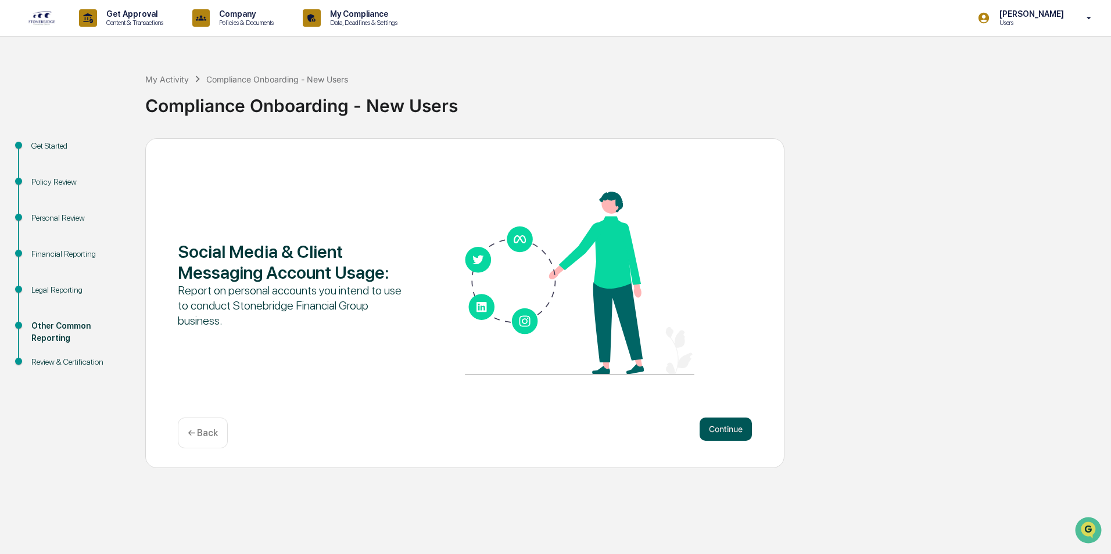
click at [713, 423] on button "Continue" at bounding box center [726, 429] width 52 height 23
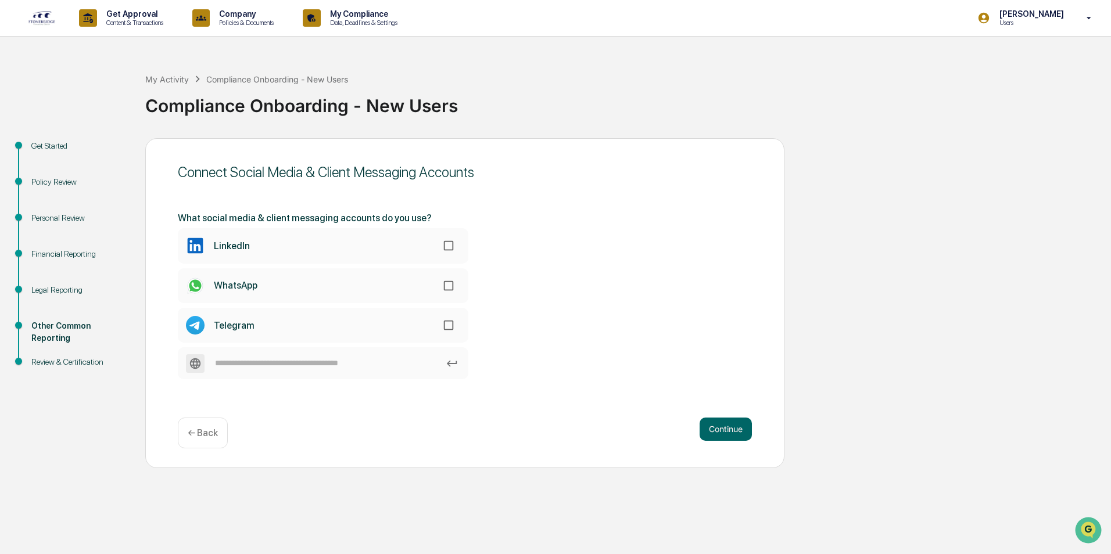
click at [276, 243] on label "LinkedIn" at bounding box center [323, 245] width 291 height 35
click at [721, 429] on button "Continue" at bounding box center [726, 429] width 52 height 23
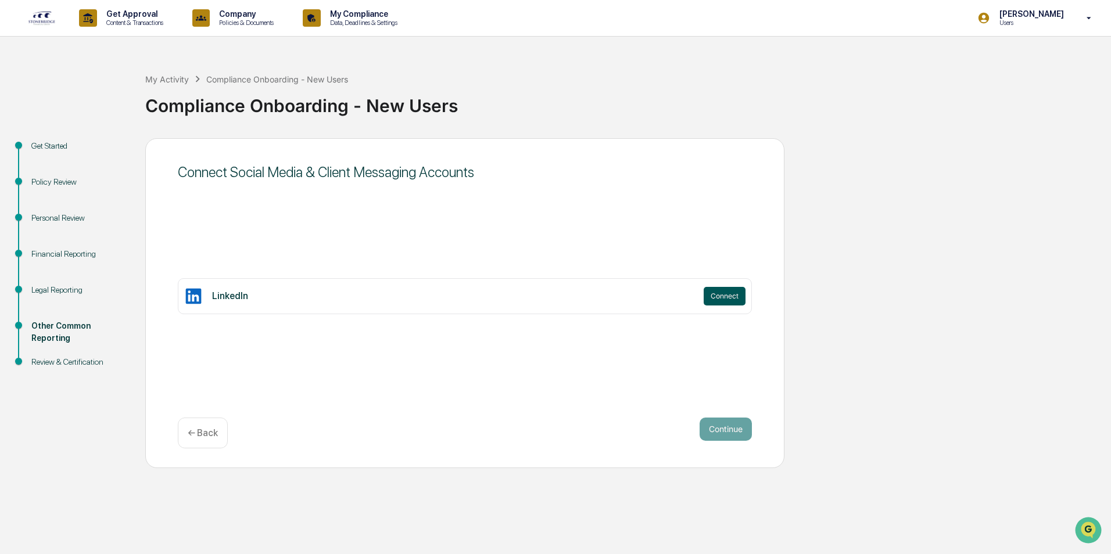
click at [726, 298] on button "Connect" at bounding box center [725, 296] width 42 height 19
click at [1086, 323] on div "Get Started Policy Review Personal Review Financial Reporting Legal Reporting O…" at bounding box center [556, 303] width 1100 height 330
click at [726, 299] on button "Connect" at bounding box center [725, 296] width 42 height 19
click at [48, 26] on link at bounding box center [49, 18] width 42 height 36
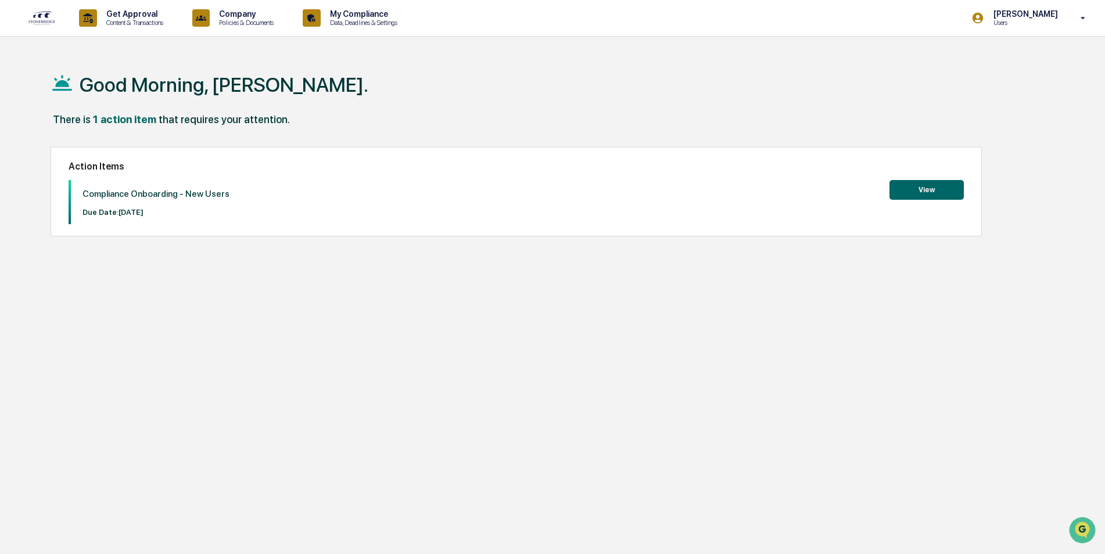
click at [921, 187] on button "View" at bounding box center [927, 190] width 74 height 20
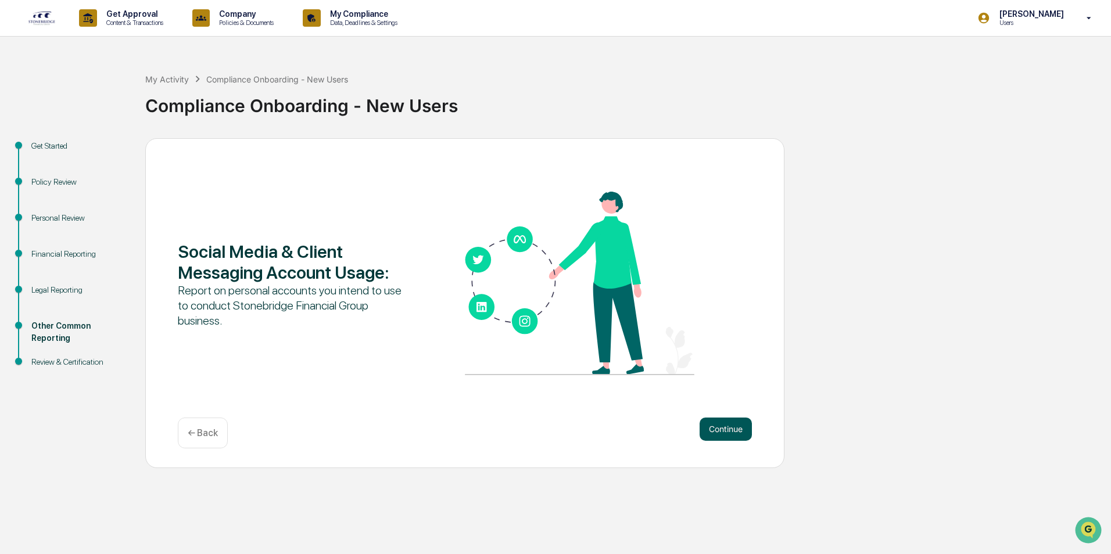
click at [713, 434] on button "Continue" at bounding box center [726, 429] width 52 height 23
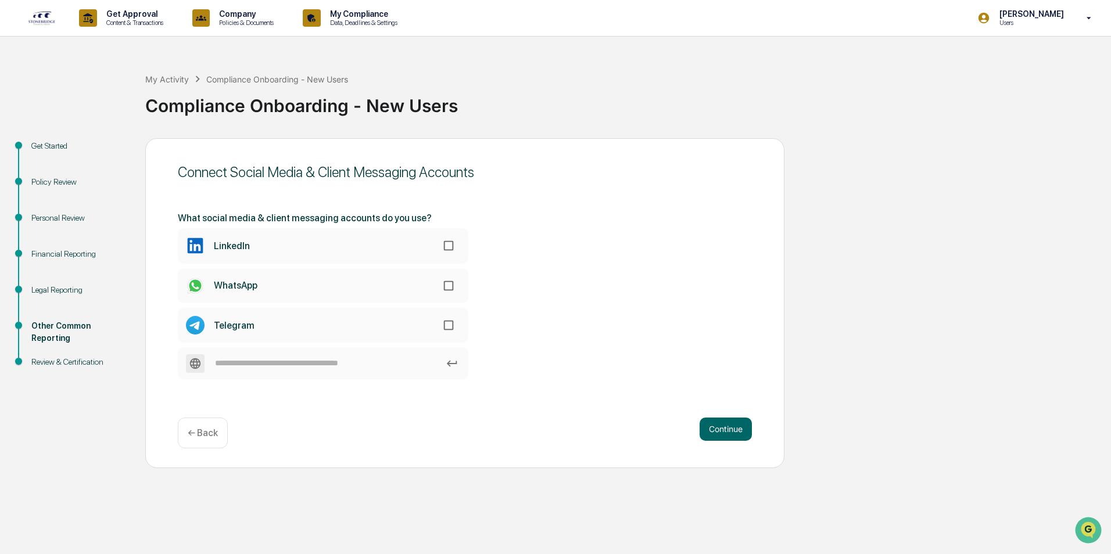
click at [423, 241] on label "LinkedIn" at bounding box center [323, 245] width 291 height 35
click at [46, 13] on img at bounding box center [42, 17] width 28 height 15
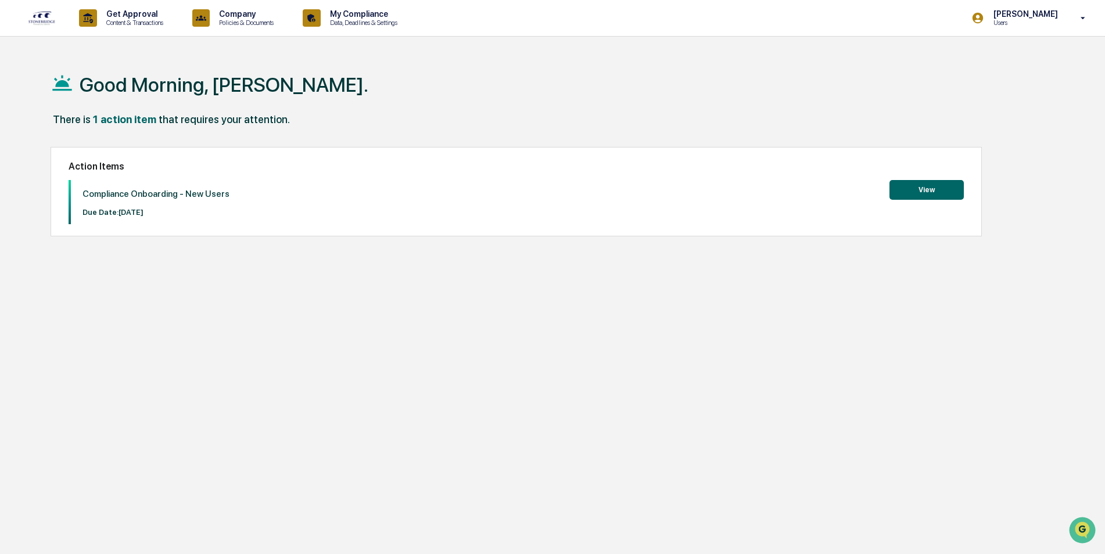
click at [956, 194] on button "View" at bounding box center [927, 190] width 74 height 20
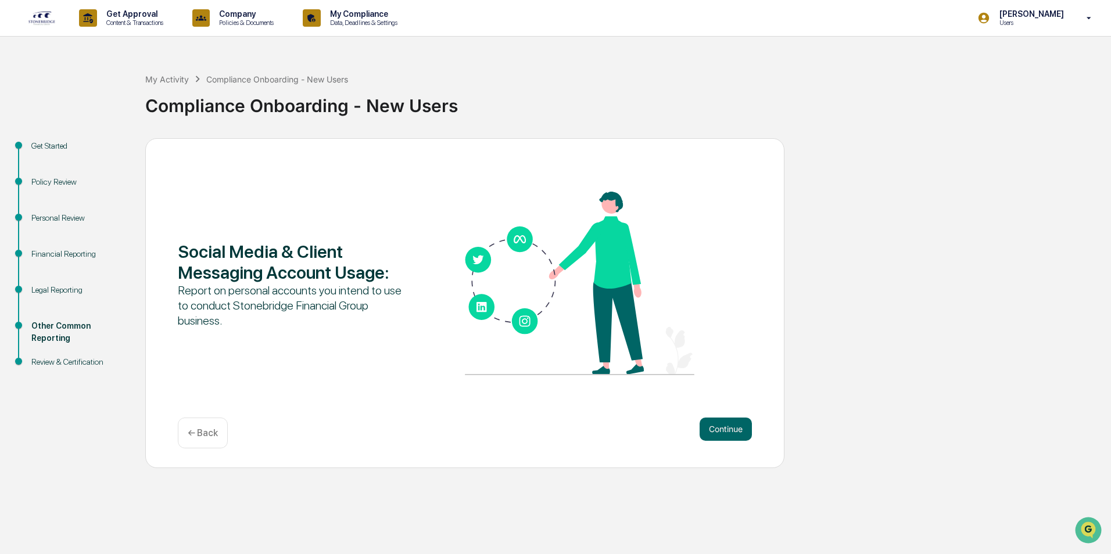
click at [768, 436] on div "Social Media & Client Messaging Account Usage : Report on personal accounts you…" at bounding box center [464, 303] width 639 height 330
click at [720, 431] on button "Continue" at bounding box center [726, 429] width 52 height 23
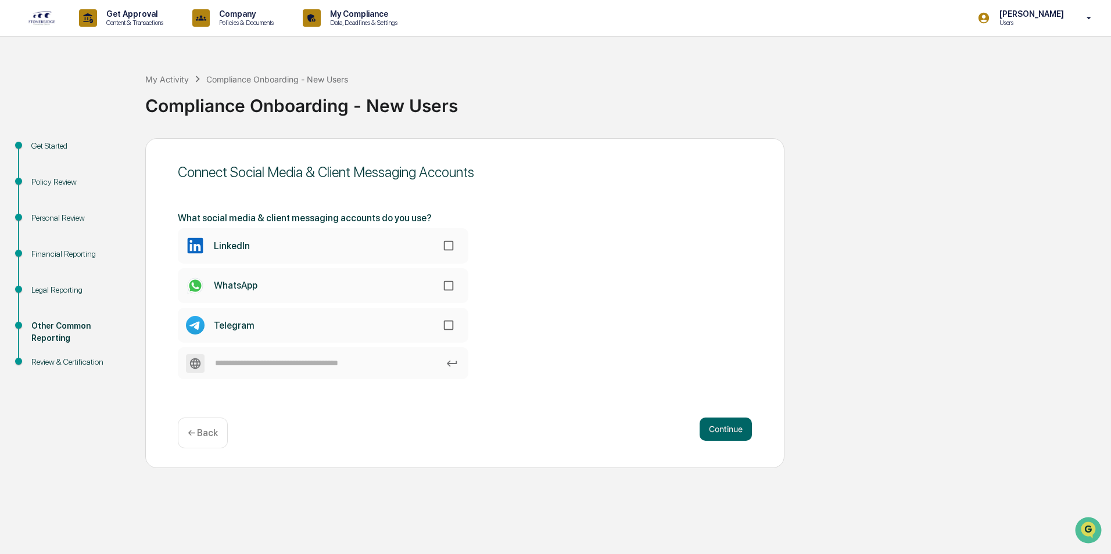
click at [382, 234] on label "LinkedIn" at bounding box center [323, 245] width 291 height 35
click at [717, 423] on button "Continue" at bounding box center [726, 429] width 52 height 23
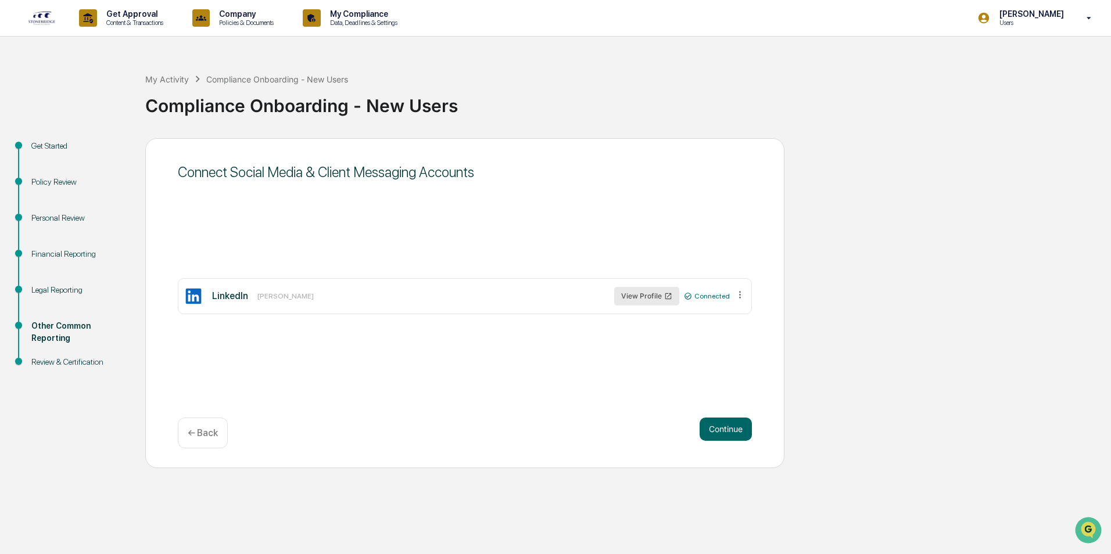
click at [652, 299] on button "View Profile" at bounding box center [646, 296] width 65 height 19
click at [746, 302] on div "LinkedIn Noah Leftridge View Profile Connected" at bounding box center [465, 296] width 574 height 36
click at [741, 296] on icon at bounding box center [740, 294] width 11 height 11
click at [715, 256] on div "Connect Social Media & Client Messaging Accounts LinkedIn Noah Leftridge View P…" at bounding box center [464, 303] width 639 height 330
click at [725, 428] on button "Continue" at bounding box center [726, 429] width 52 height 23
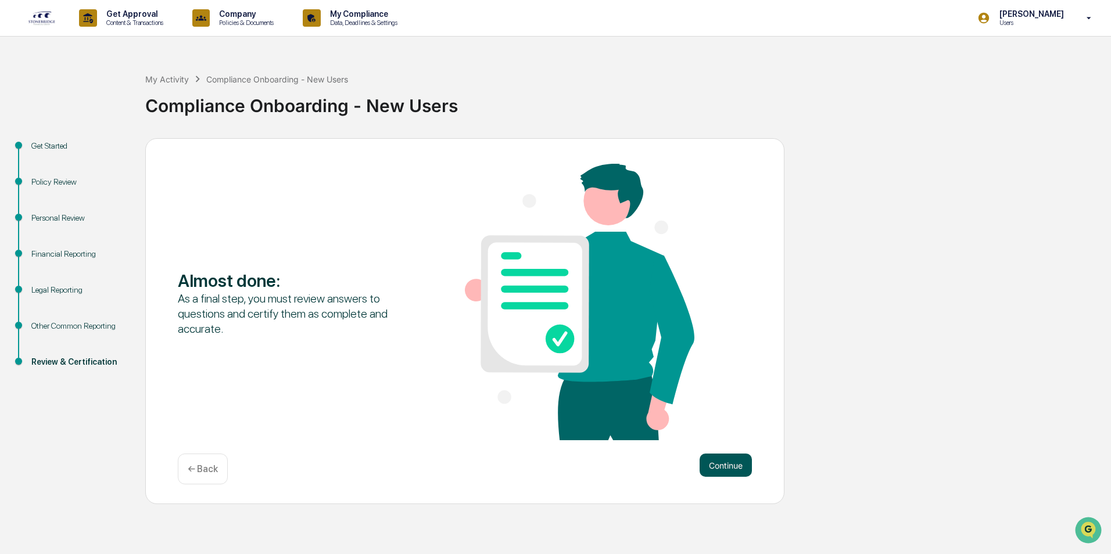
click at [718, 468] on button "Continue" at bounding box center [726, 465] width 52 height 23
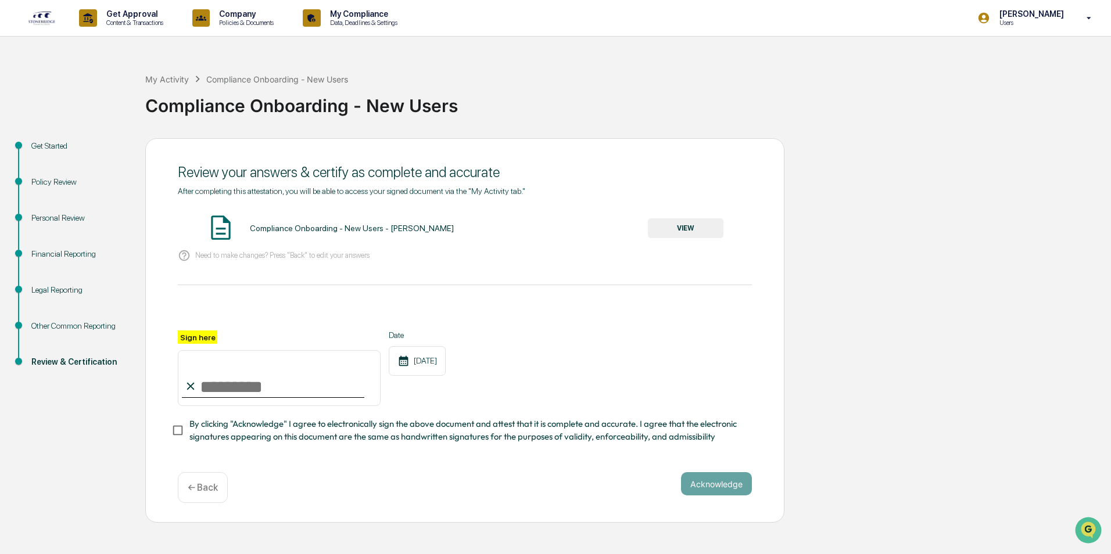
click at [278, 389] on input "Sign here" at bounding box center [279, 378] width 203 height 56
drag, startPoint x: 530, startPoint y: 312, endPoint x: 561, endPoint y: 294, distance: 35.4
click at [530, 312] on div at bounding box center [465, 317] width 574 height 28
click at [683, 226] on button "VIEW" at bounding box center [686, 229] width 76 height 20
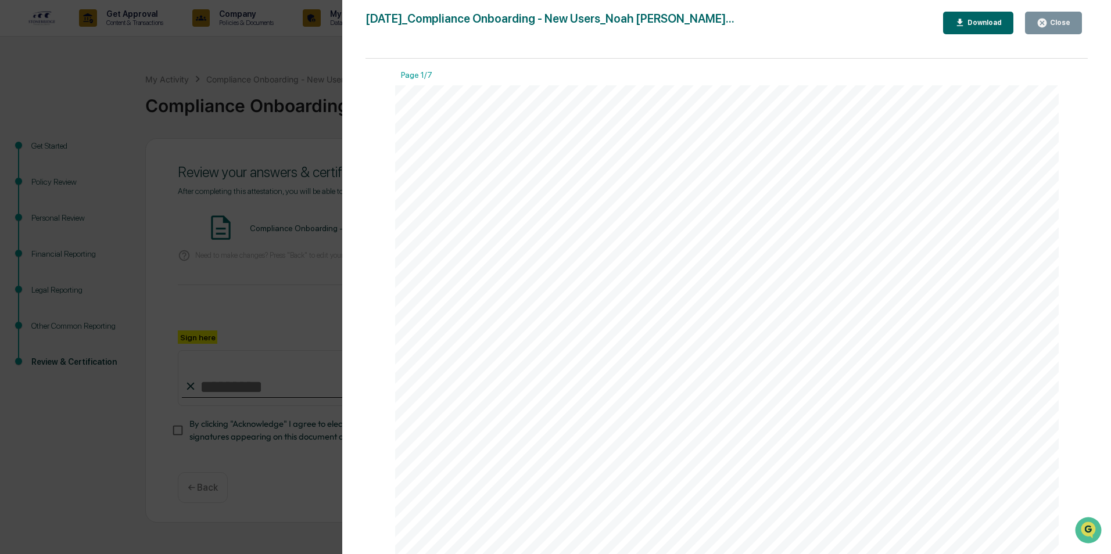
click at [1036, 17] on button "Close" at bounding box center [1053, 23] width 57 height 23
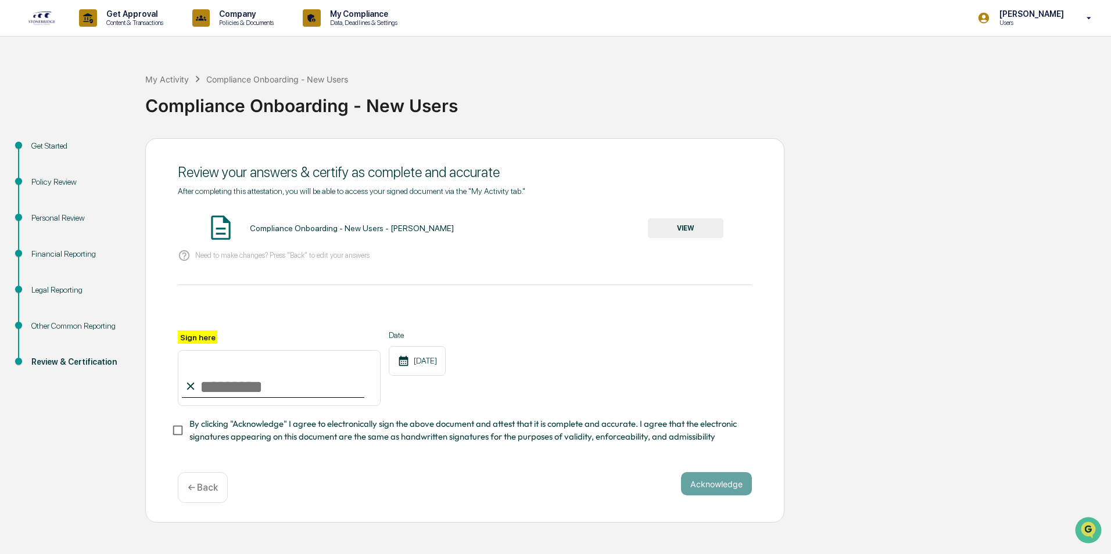
click at [244, 371] on input "Sign here" at bounding box center [279, 378] width 203 height 56
type input "**********"
click at [706, 493] on button "Acknowledge" at bounding box center [716, 483] width 71 height 23
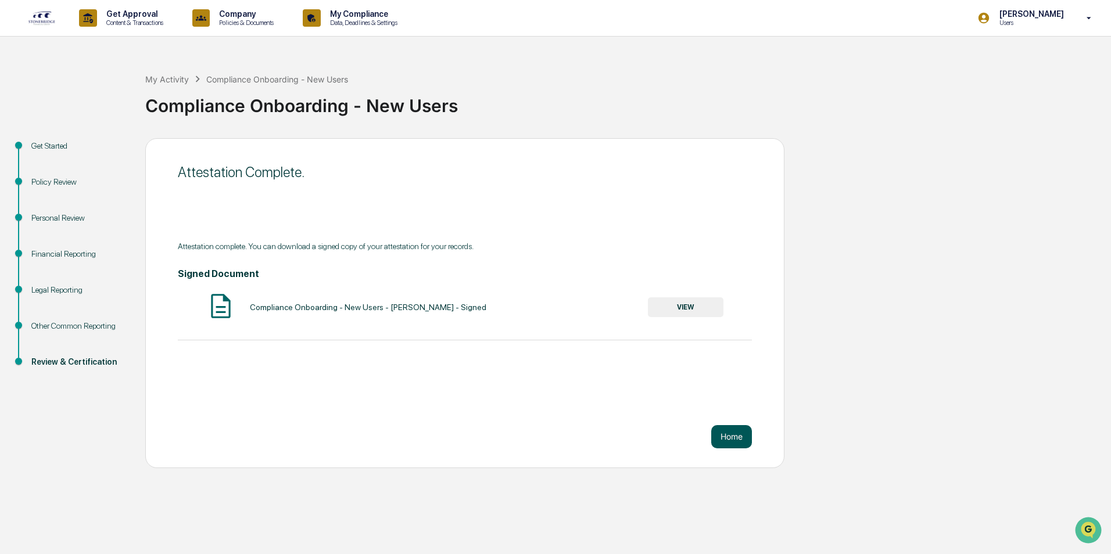
click at [740, 441] on button "Home" at bounding box center [731, 436] width 41 height 23
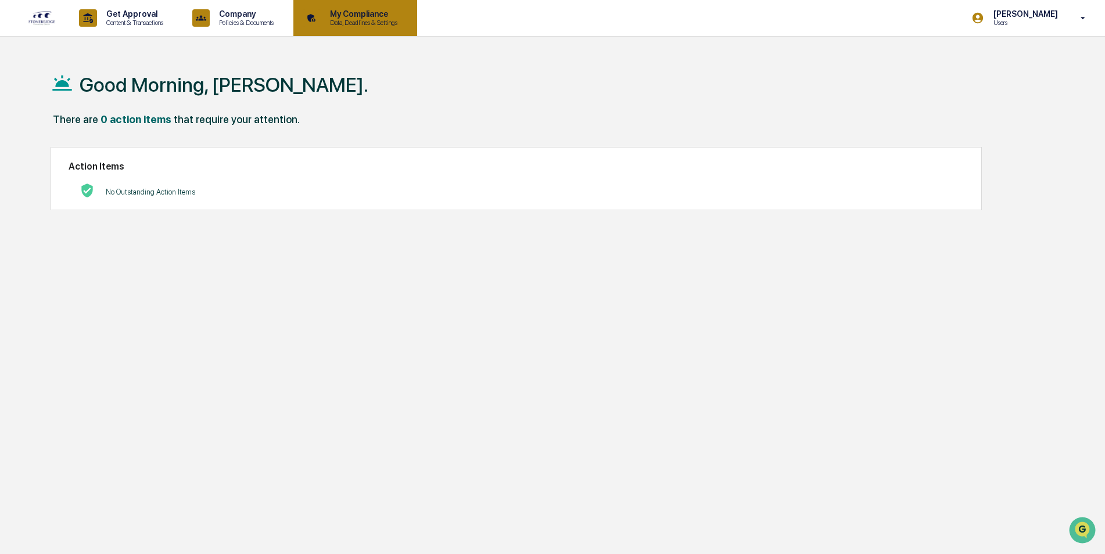
click at [402, 26] on p "Data, Deadlines & Settings" at bounding box center [362, 23] width 83 height 8
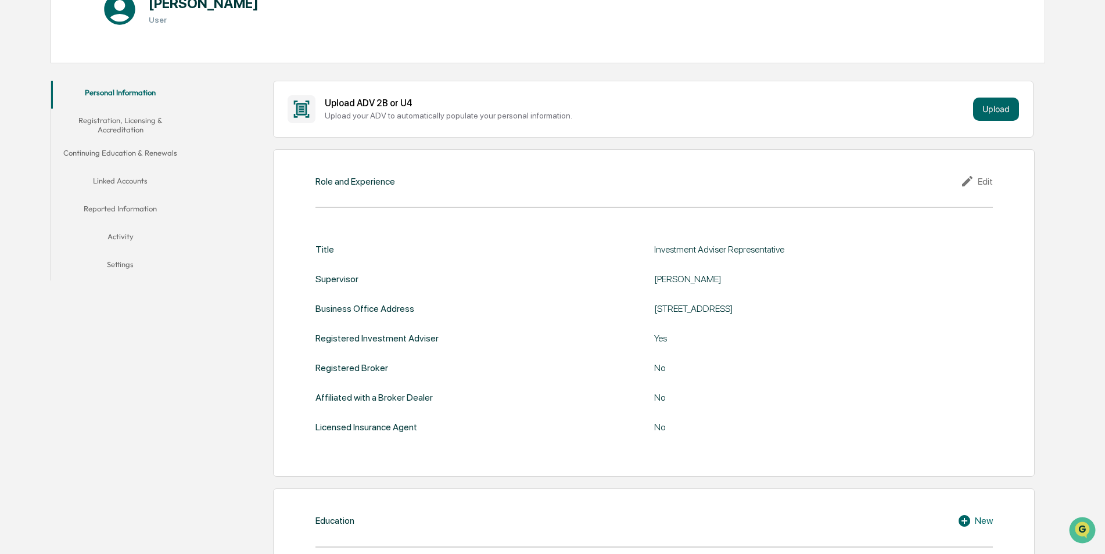
scroll to position [174, 0]
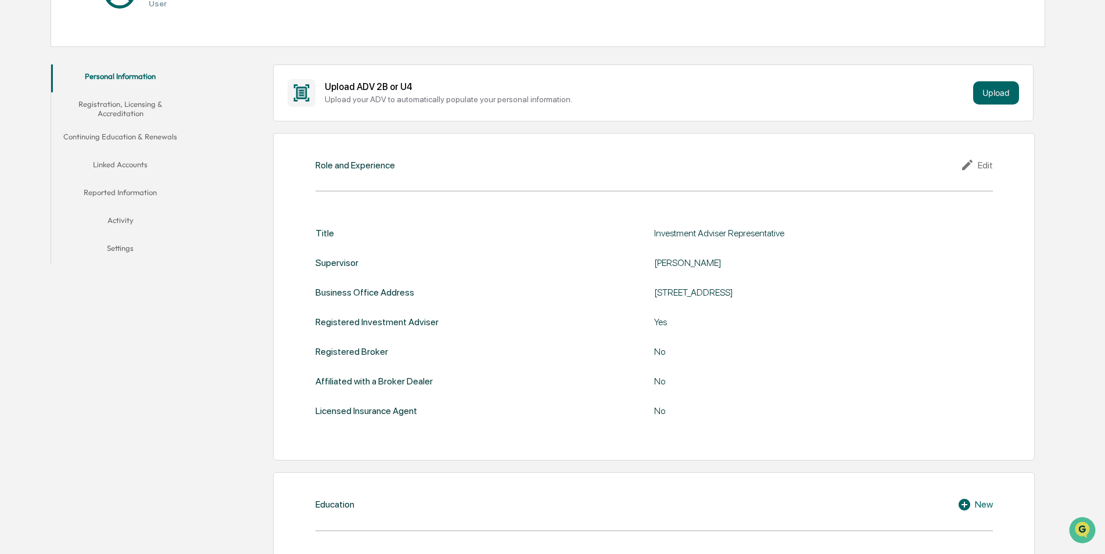
click at [145, 171] on button "Linked Accounts" at bounding box center [120, 167] width 139 height 28
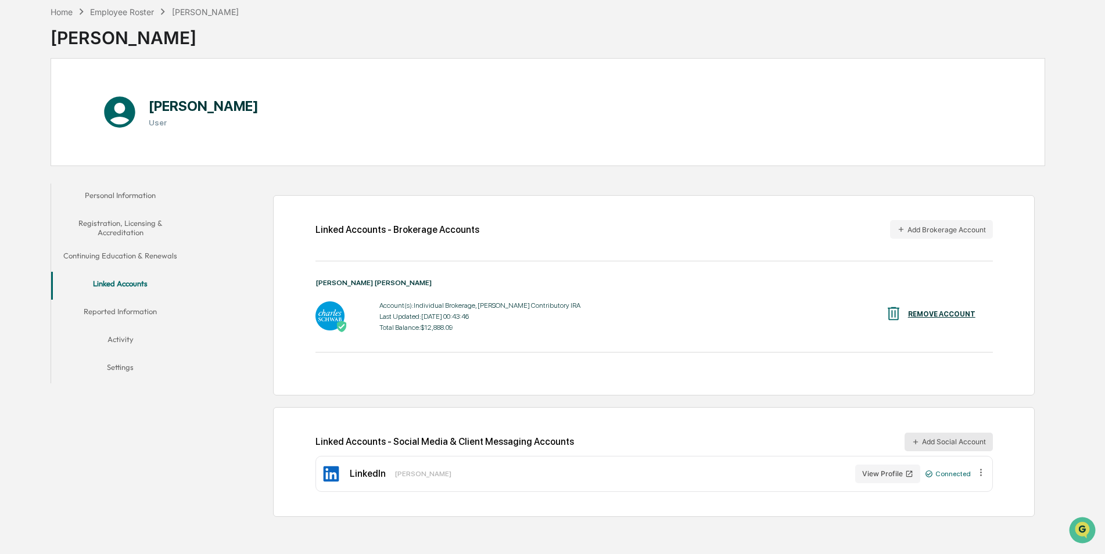
click at [951, 439] on button "Add Social Account" at bounding box center [949, 442] width 88 height 19
click at [67, 15] on div "Home" at bounding box center [62, 12] width 22 height 10
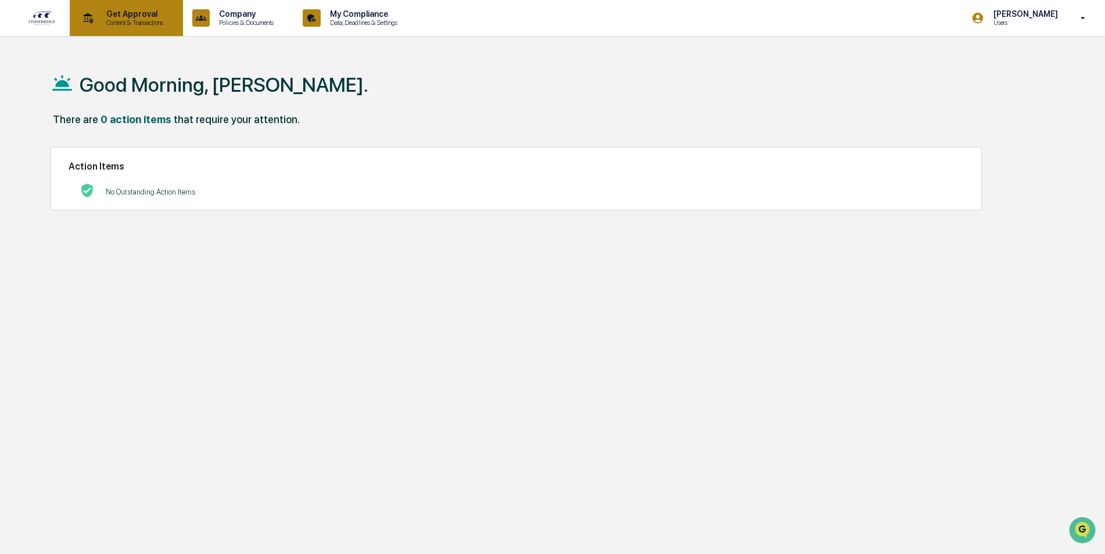
click at [144, 23] on p "Content & Transactions" at bounding box center [133, 23] width 72 height 8
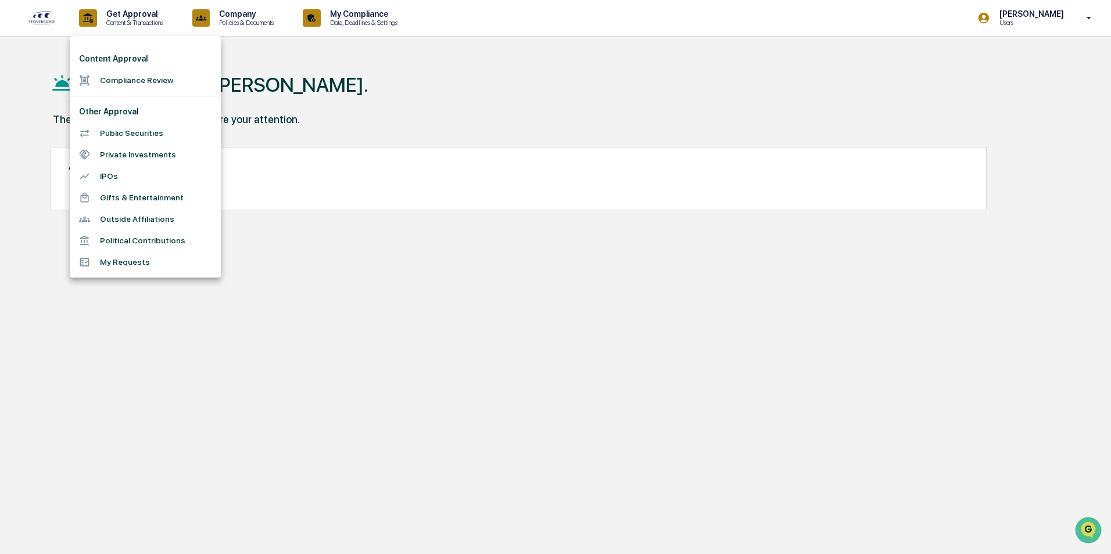
click at [156, 83] on li "Compliance Review" at bounding box center [145, 81] width 151 height 22
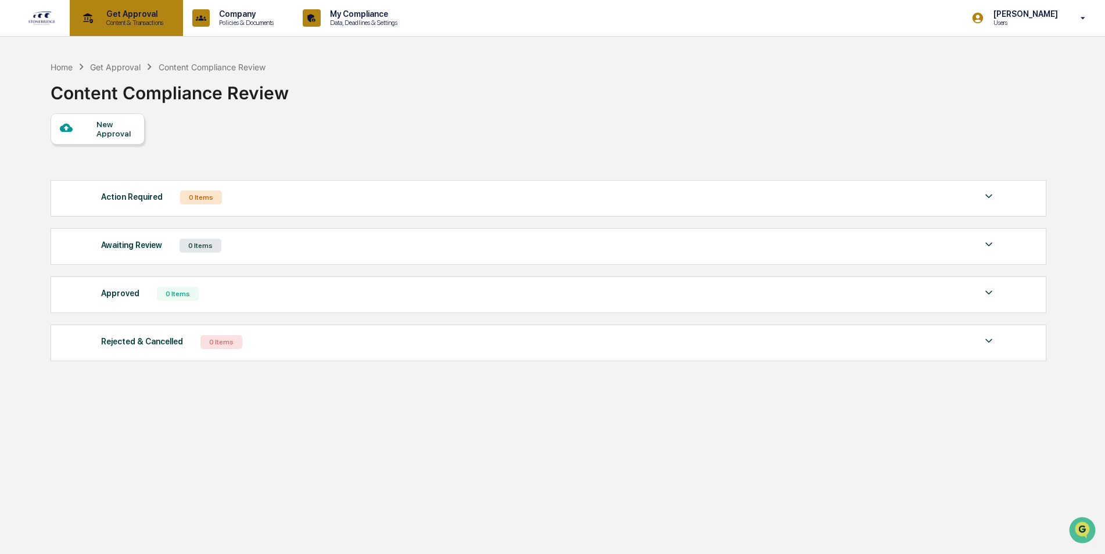
click at [103, 17] on p "Get Approval" at bounding box center [133, 13] width 72 height 9
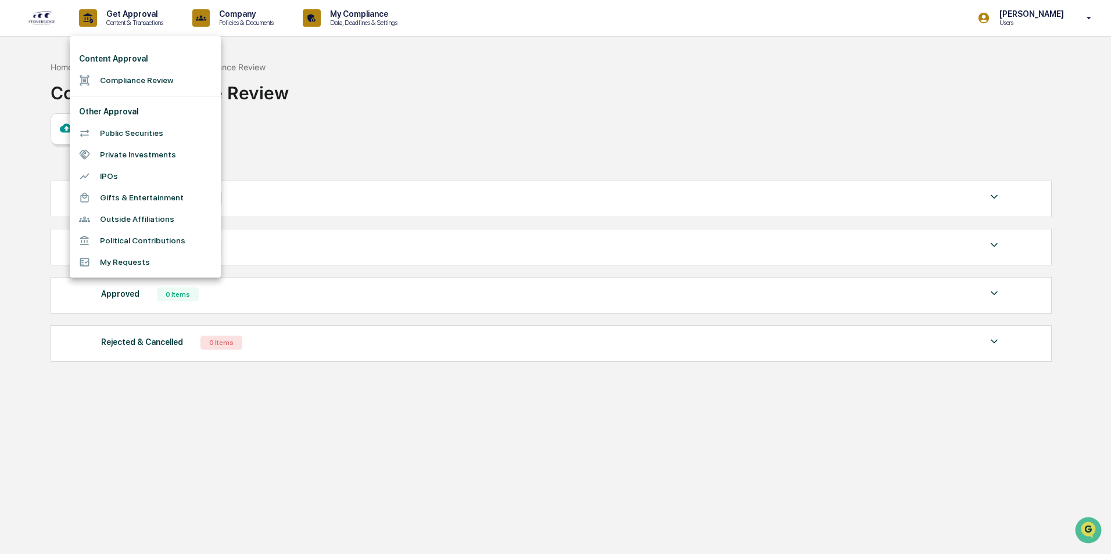
click at [419, 98] on div at bounding box center [555, 277] width 1111 height 554
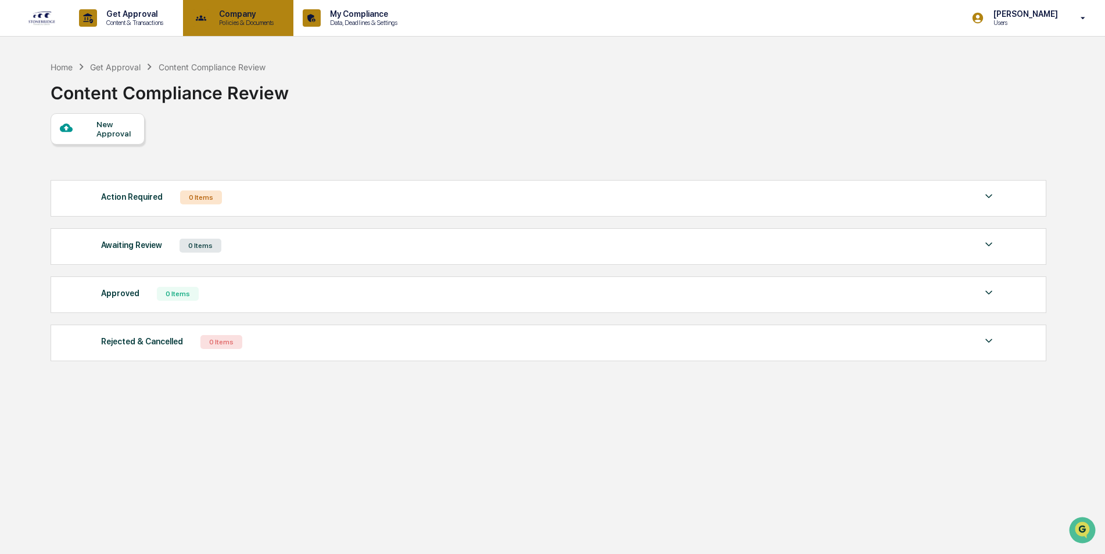
click at [271, 13] on p "Company" at bounding box center [245, 13] width 70 height 9
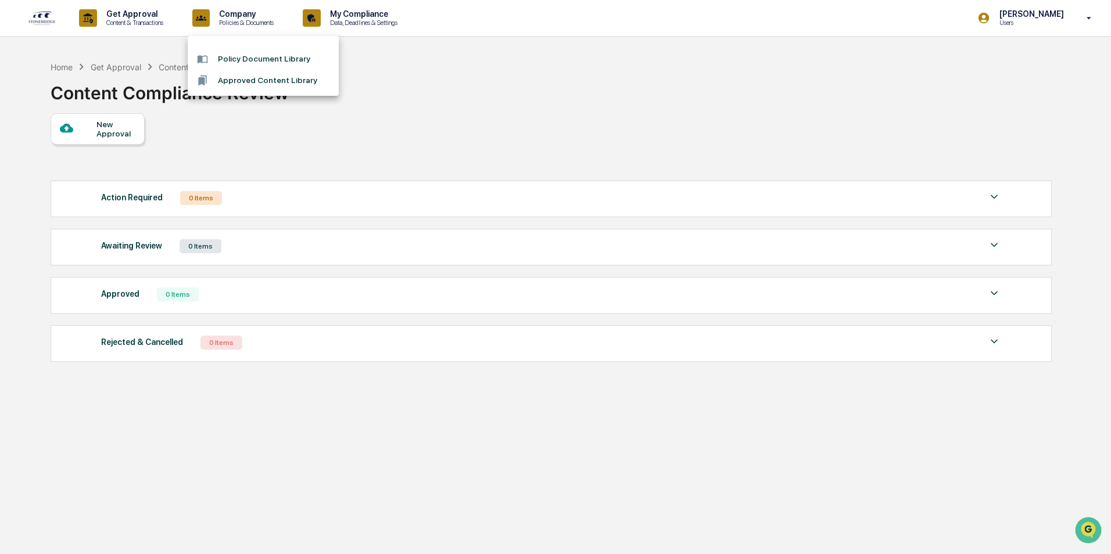
click at [431, 77] on div at bounding box center [555, 277] width 1111 height 554
click at [45, 23] on img at bounding box center [42, 17] width 28 height 15
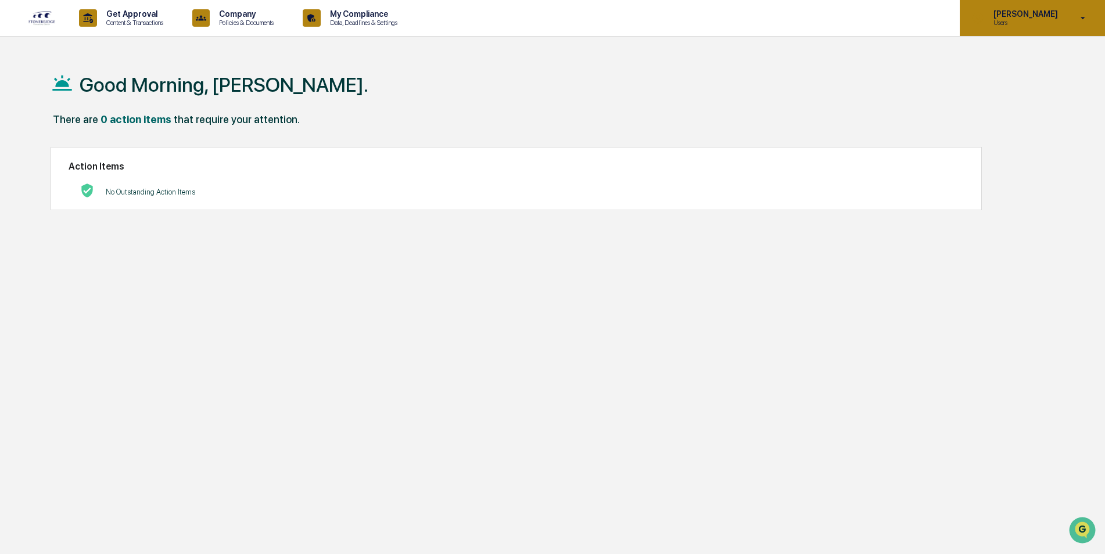
click at [1086, 13] on icon at bounding box center [1083, 18] width 20 height 11
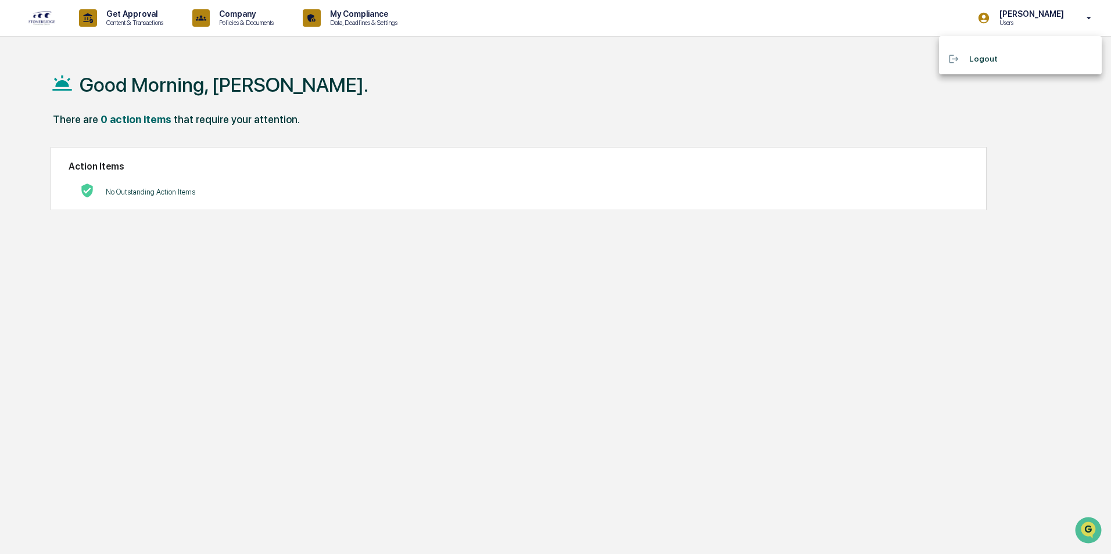
click at [982, 55] on li "Logout" at bounding box center [1020, 59] width 163 height 22
